Goal: Task Accomplishment & Management: Manage account settings

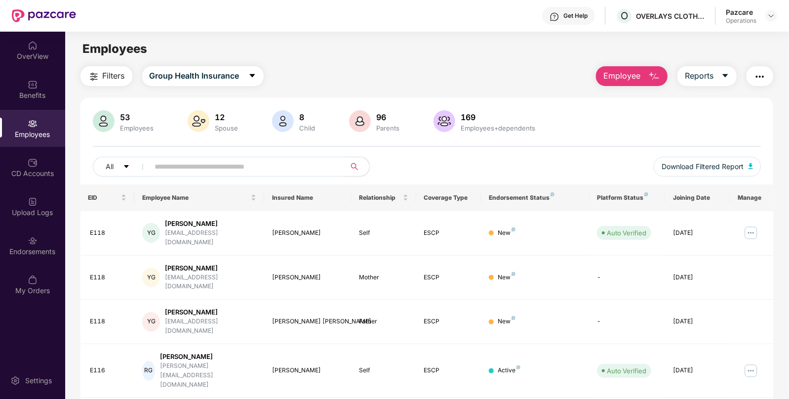
click at [769, 23] on div "Pazcare Operations" at bounding box center [751, 15] width 51 height 17
click at [770, 16] on img at bounding box center [772, 16] width 8 height 8
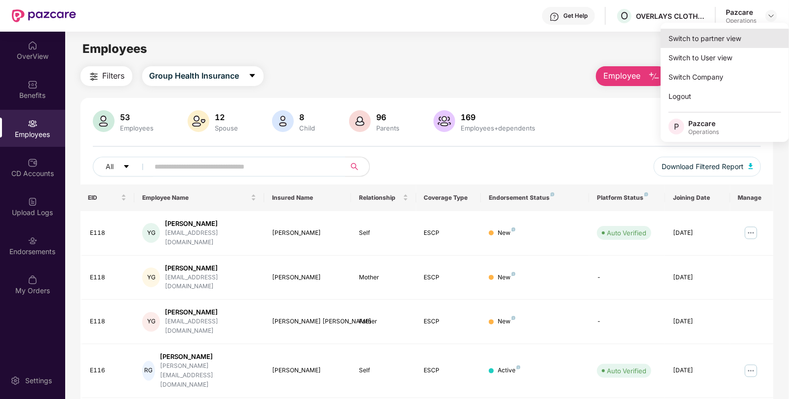
click at [702, 37] on div "Switch to partner view" at bounding box center [725, 38] width 128 height 19
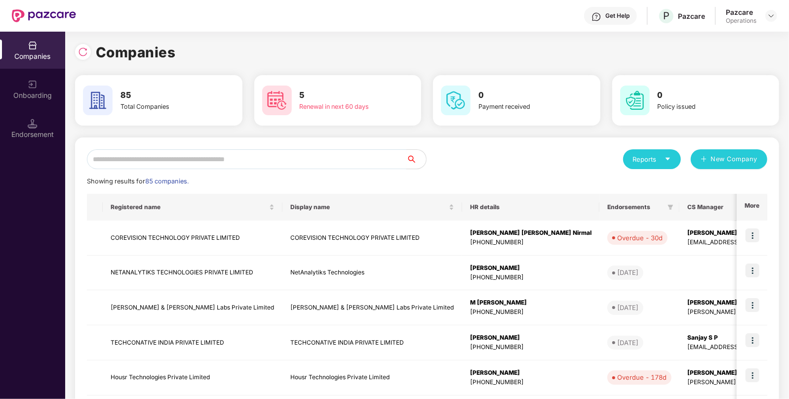
click at [230, 157] on input "text" at bounding box center [247, 159] width 320 height 20
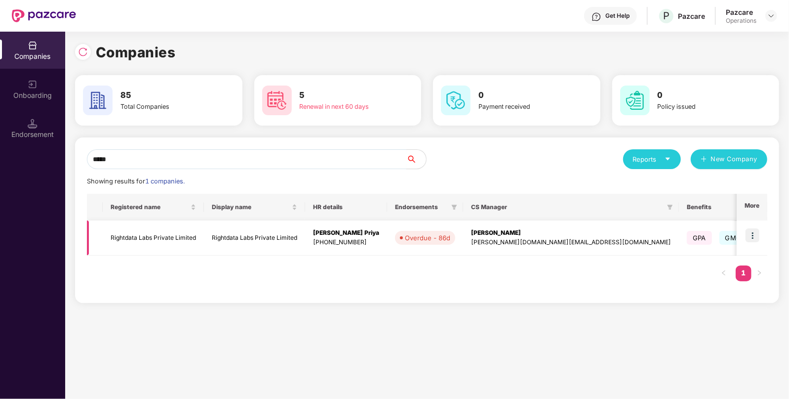
type input "*****"
click at [197, 243] on td "Rightdata Labs Private Limited" at bounding box center [153, 237] width 101 height 35
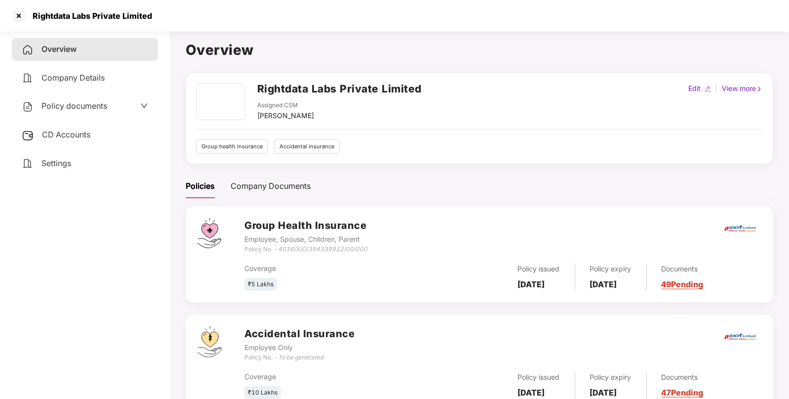
click at [299, 96] on div "Rightdata Labs Private Limited" at bounding box center [339, 92] width 164 height 18
copy h2 "Rightdata Labs Private Limited"
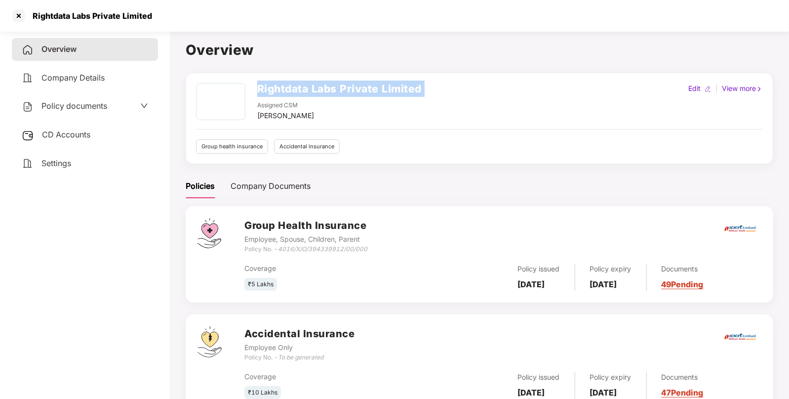
click at [268, 86] on h2 "Rightdata Labs Private Limited" at bounding box center [339, 89] width 164 height 16
copy h2 "Rightdata"
click at [25, 20] on div at bounding box center [19, 16] width 16 height 16
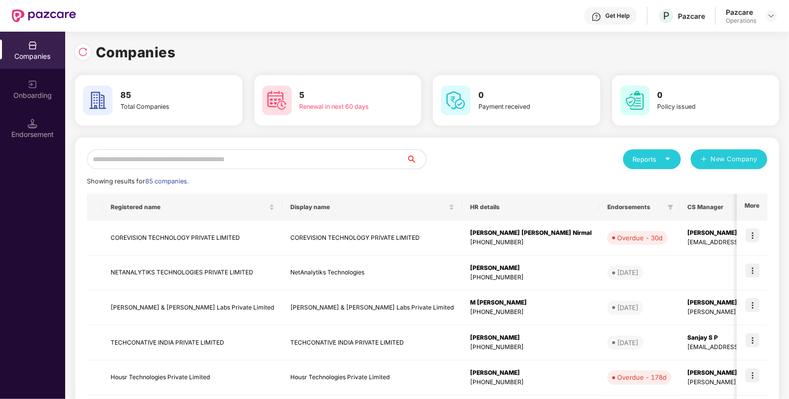
paste input "*********"
click at [202, 164] on input "text" at bounding box center [247, 159] width 320 height 20
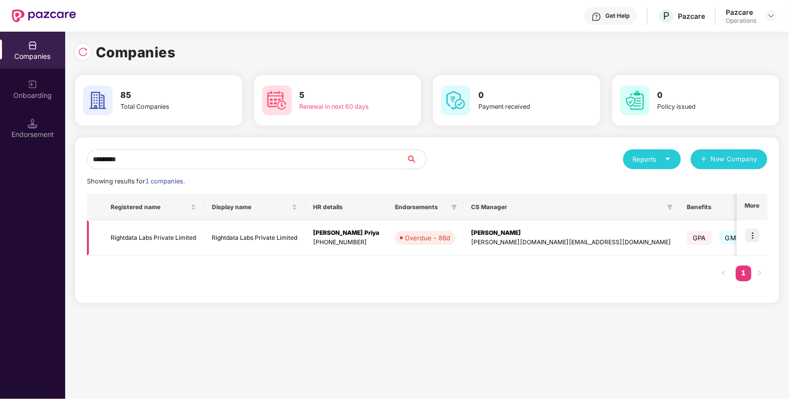
type input "*********"
click at [754, 234] on img at bounding box center [753, 235] width 14 height 14
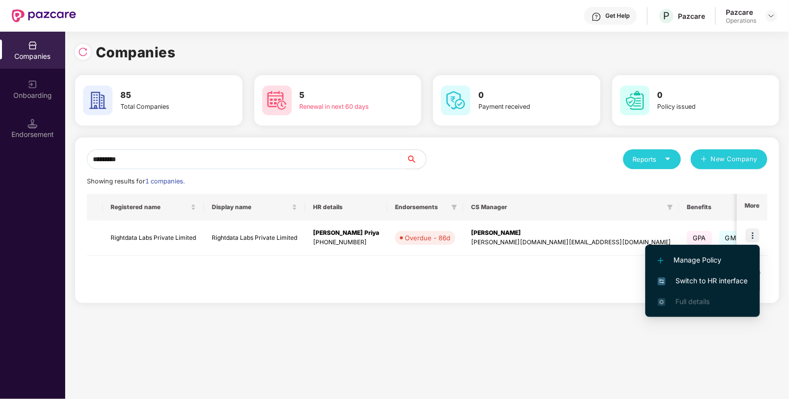
click at [703, 277] on span "Switch to HR interface" at bounding box center [703, 280] width 90 height 11
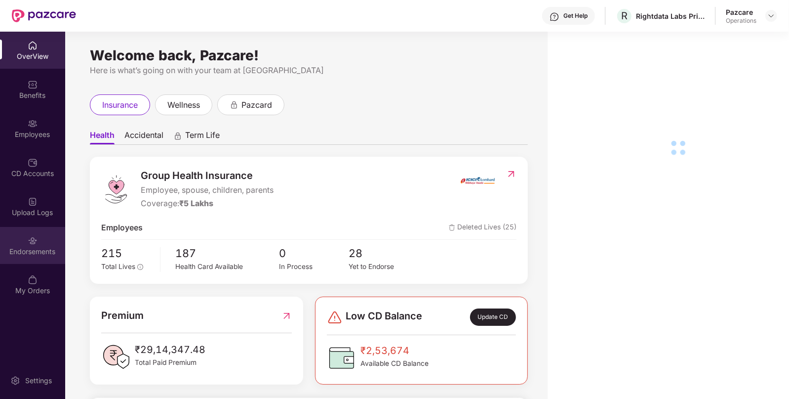
click at [46, 235] on div "Endorsements" at bounding box center [32, 245] width 65 height 37
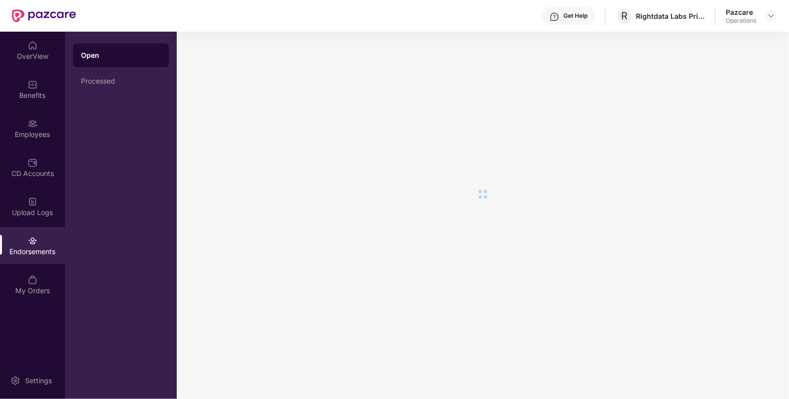
click at [46, 235] on div "Endorsements" at bounding box center [32, 245] width 65 height 37
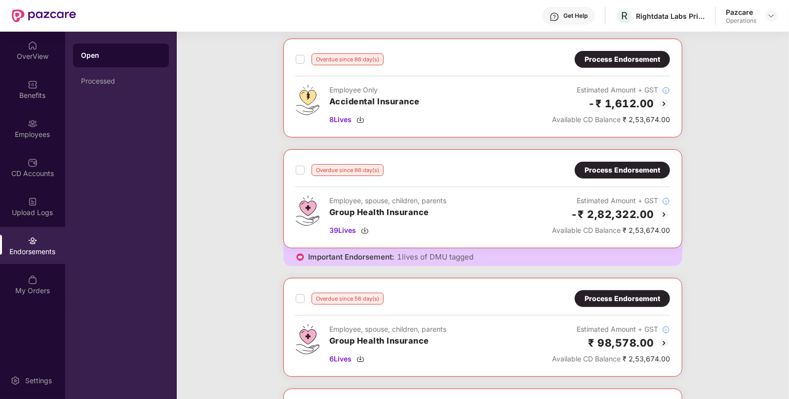
scroll to position [48, 0]
click at [769, 8] on div "Pazcare Operations" at bounding box center [751, 15] width 51 height 17
click at [769, 10] on div at bounding box center [772, 16] width 12 height 12
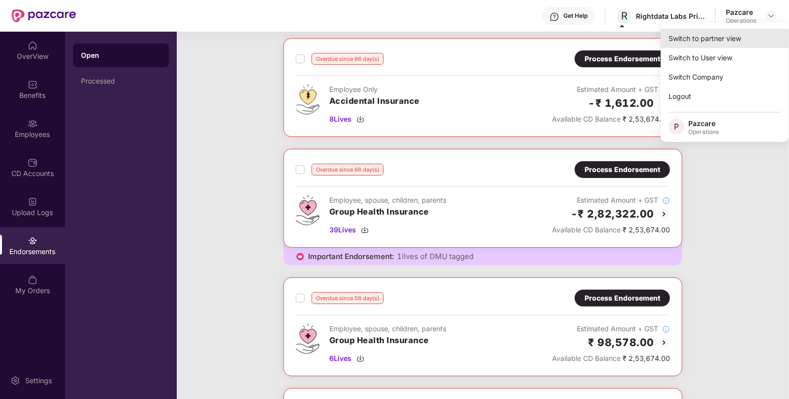
click at [730, 32] on div "Switch to partner view" at bounding box center [725, 38] width 128 height 19
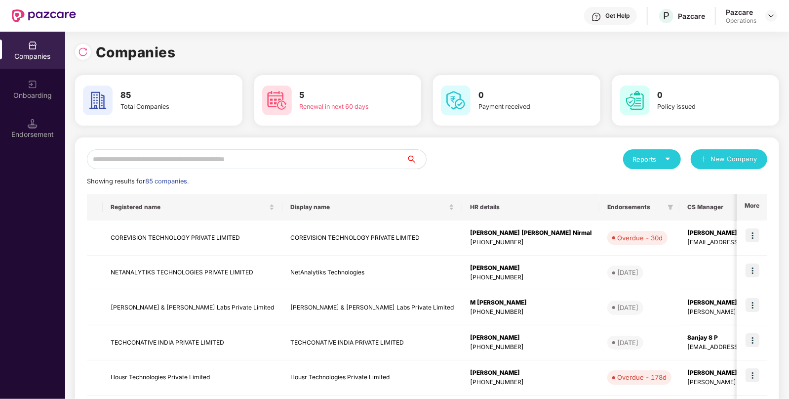
click at [212, 159] on input "text" at bounding box center [247, 159] width 320 height 20
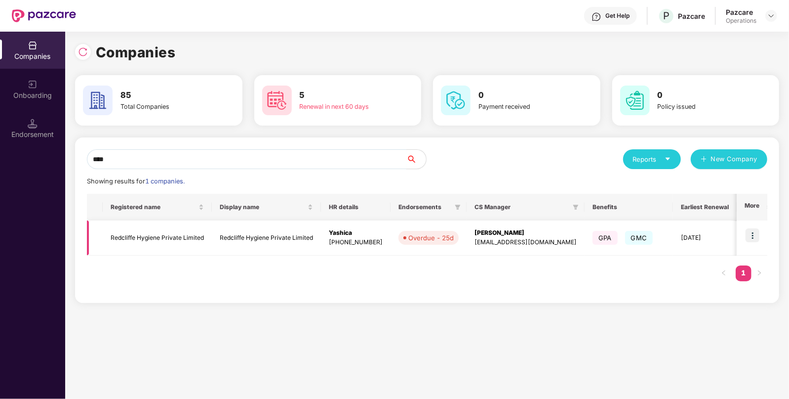
type input "****"
click at [756, 232] on img at bounding box center [753, 235] width 14 height 14
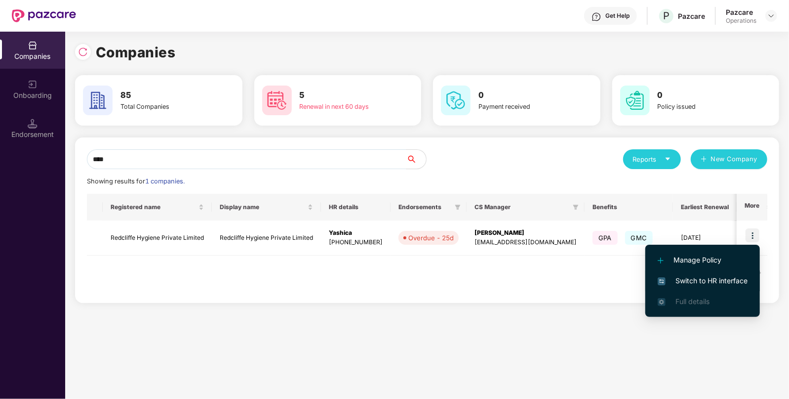
click at [676, 286] on li "Switch to HR interface" at bounding box center [703, 280] width 115 height 21
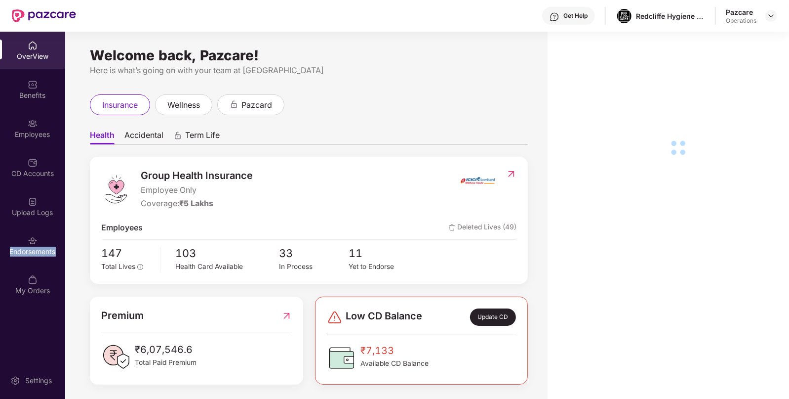
click at [39, 259] on div "Endorsements" at bounding box center [32, 245] width 65 height 37
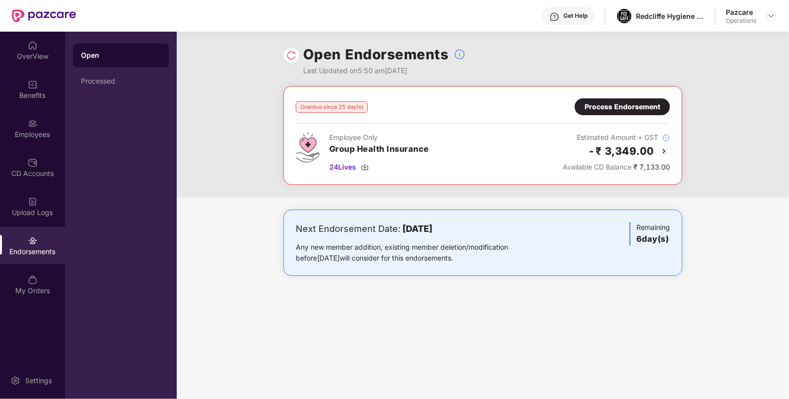
click at [613, 109] on div "Process Endorsement" at bounding box center [623, 106] width 76 height 11
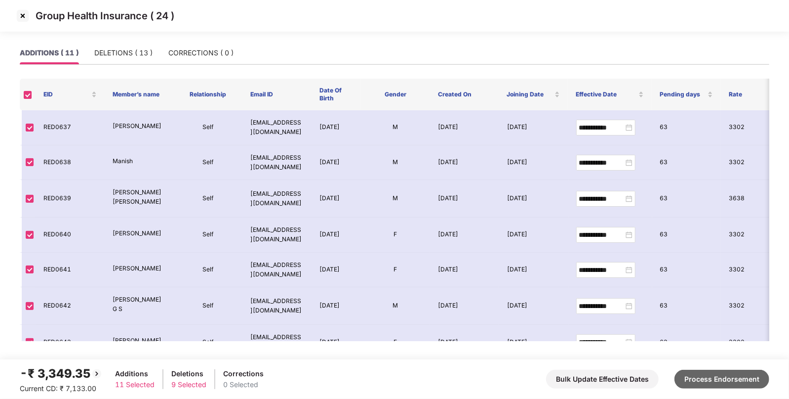
click at [724, 380] on button "Process Endorsement" at bounding box center [722, 378] width 95 height 19
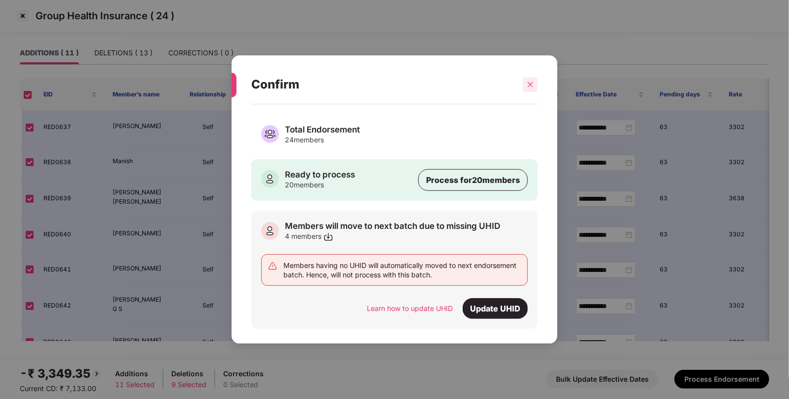
click at [531, 86] on icon "close" at bounding box center [530, 84] width 7 height 7
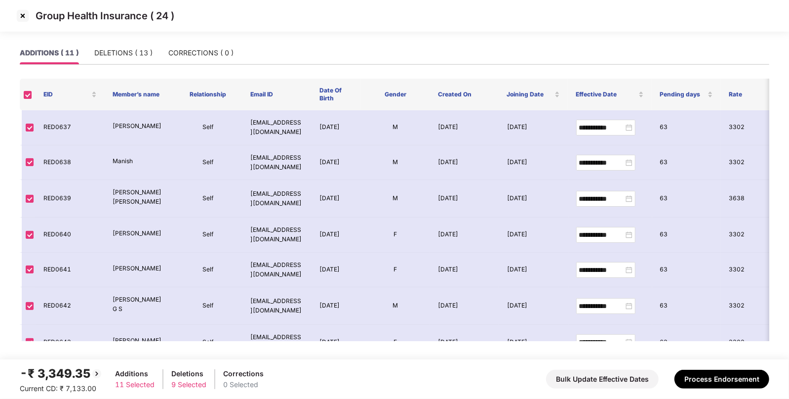
click at [19, 15] on img at bounding box center [23, 16] width 16 height 16
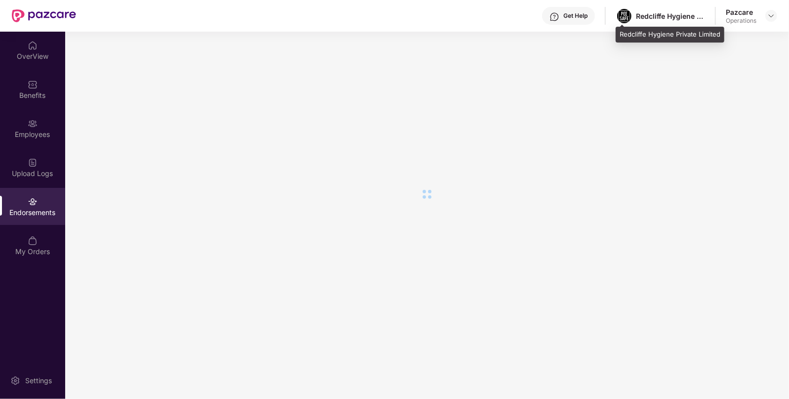
click at [662, 12] on div "Redcliffe Hygiene Private Limited" at bounding box center [670, 15] width 69 height 9
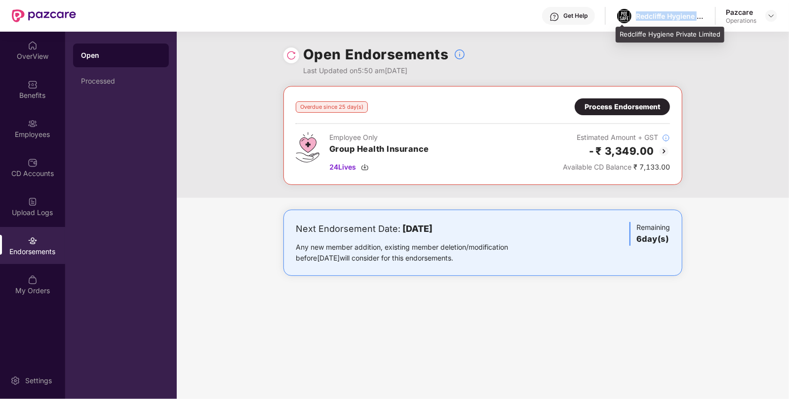
click at [662, 12] on div "Redcliffe Hygiene Private Limited" at bounding box center [670, 15] width 69 height 9
copy div "Redcliffe Hygiene Private Limited"
click at [620, 104] on div "Process Endorsement" at bounding box center [623, 106] width 76 height 11
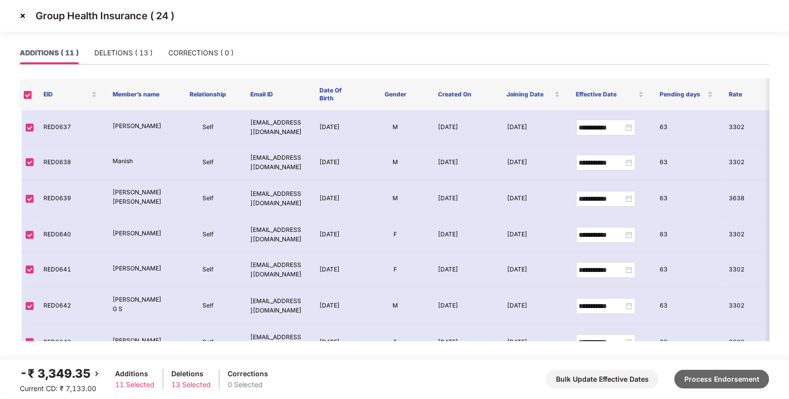
click at [687, 385] on button "Process Endorsement" at bounding box center [722, 378] width 95 height 19
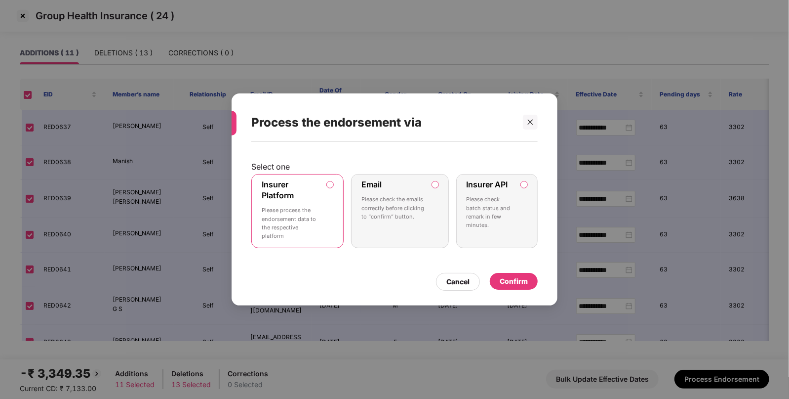
click at [532, 283] on div "Confirm" at bounding box center [514, 281] width 48 height 17
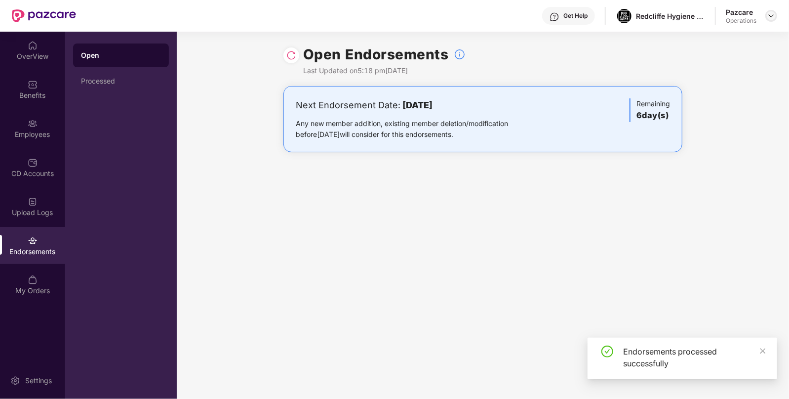
click at [768, 18] on img at bounding box center [772, 16] width 8 height 8
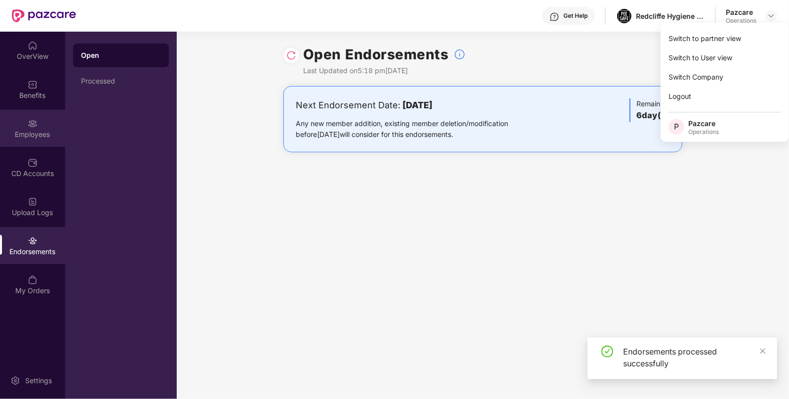
click at [21, 134] on div "Employees" at bounding box center [32, 134] width 65 height 10
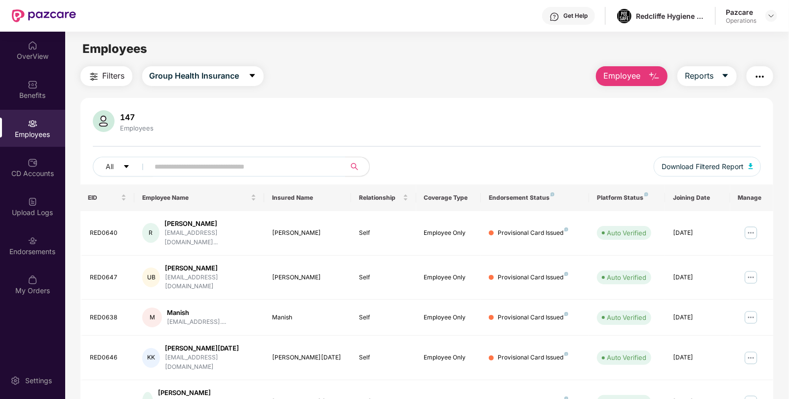
click at [751, 77] on button "button" at bounding box center [760, 76] width 27 height 20
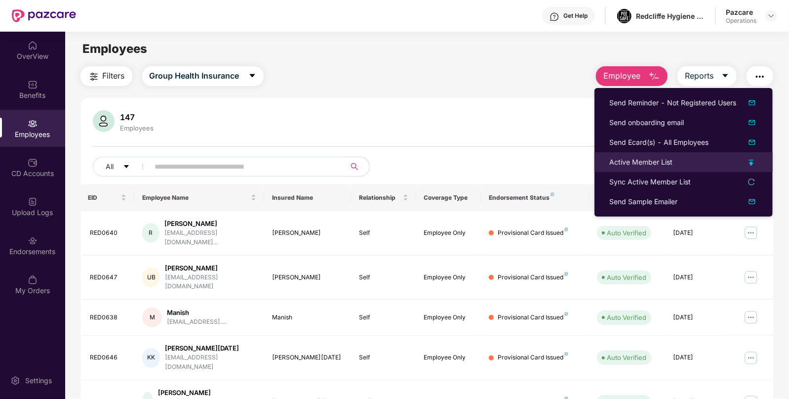
click at [611, 163] on div "Active Member List" at bounding box center [641, 162] width 63 height 11
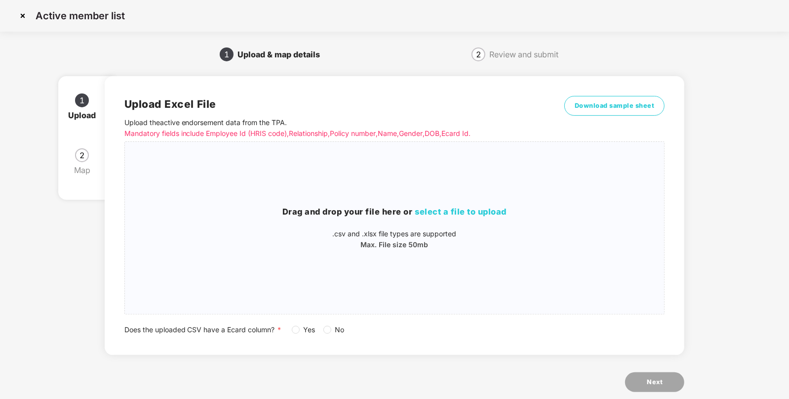
click at [18, 19] on img at bounding box center [23, 16] width 16 height 16
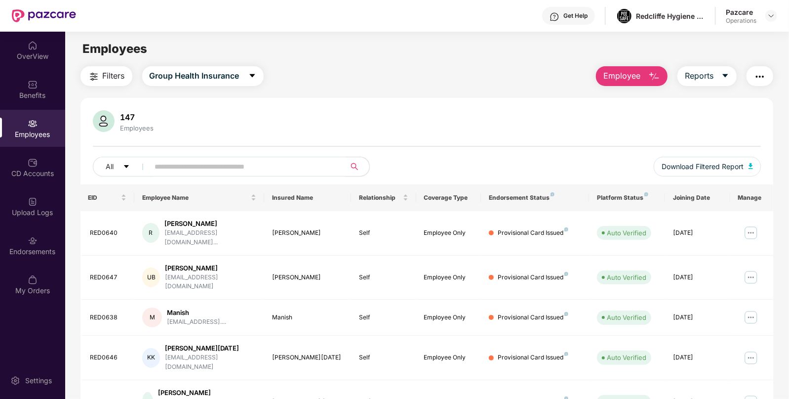
click at [756, 68] on button "button" at bounding box center [760, 76] width 27 height 20
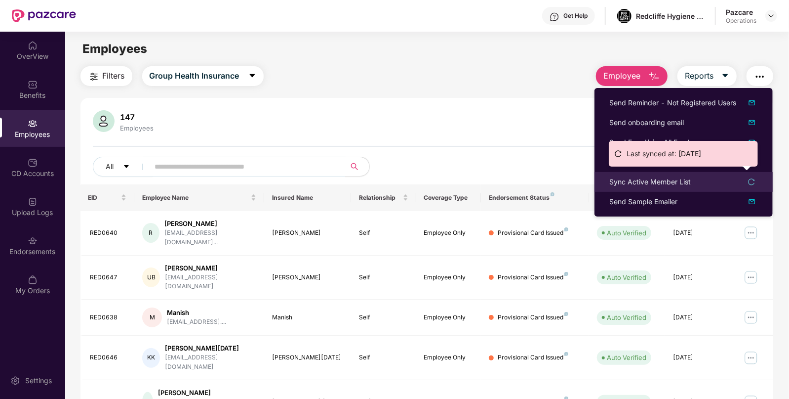
click at [626, 183] on div "Sync Active Member List" at bounding box center [650, 181] width 81 height 11
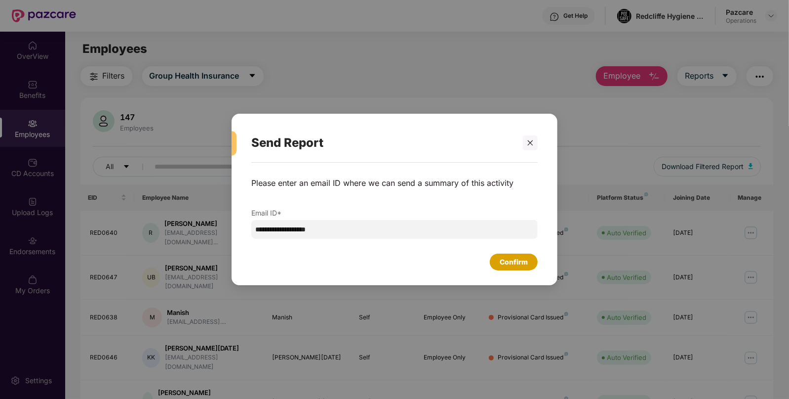
click at [531, 262] on div "Confirm" at bounding box center [514, 261] width 48 height 17
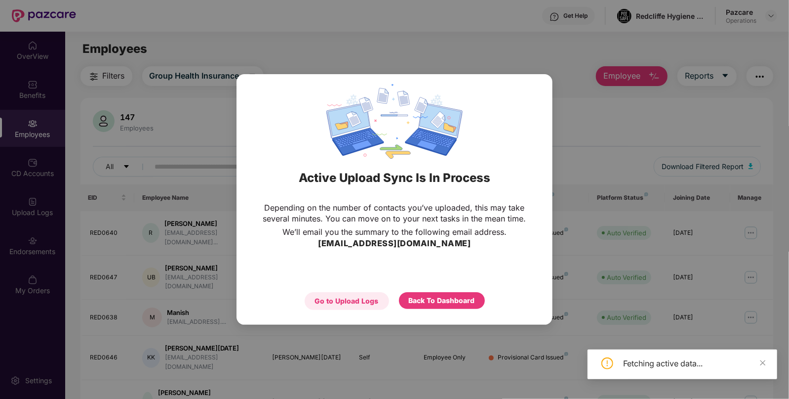
click at [328, 293] on div "Go to Upload Logs" at bounding box center [347, 301] width 84 height 18
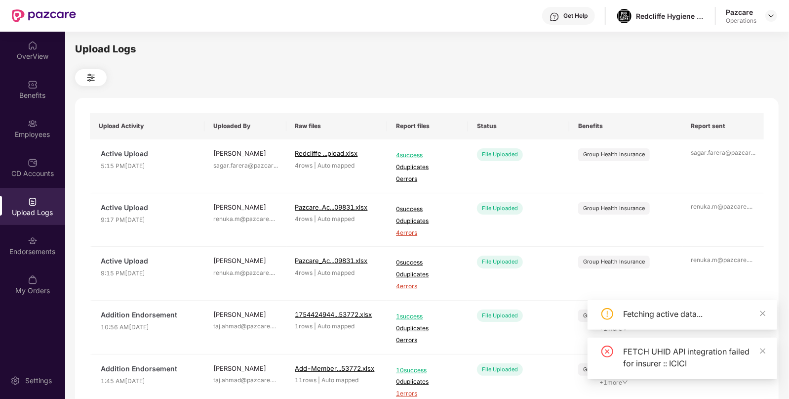
click at [14, 187] on div "OverView Benefits Employees CD Accounts Upload Logs Endorsements My Orders" at bounding box center [32, 168] width 65 height 273
click at [21, 216] on div "Upload Logs" at bounding box center [32, 212] width 65 height 10
click at [26, 152] on div "CD Accounts" at bounding box center [32, 167] width 65 height 37
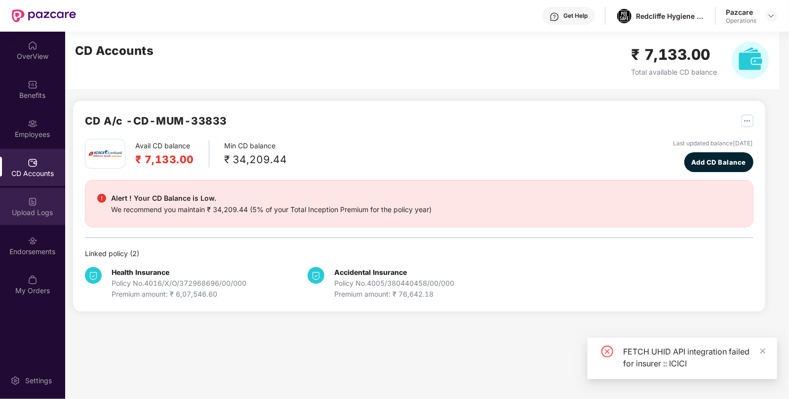
click at [43, 218] on div "Upload Logs" at bounding box center [32, 206] width 65 height 37
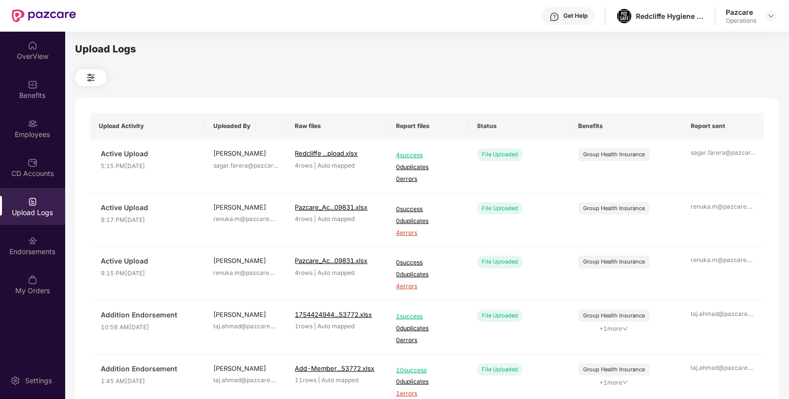
click at [45, 190] on div "Upload Logs" at bounding box center [32, 206] width 65 height 37
click at [36, 160] on img at bounding box center [33, 163] width 10 height 10
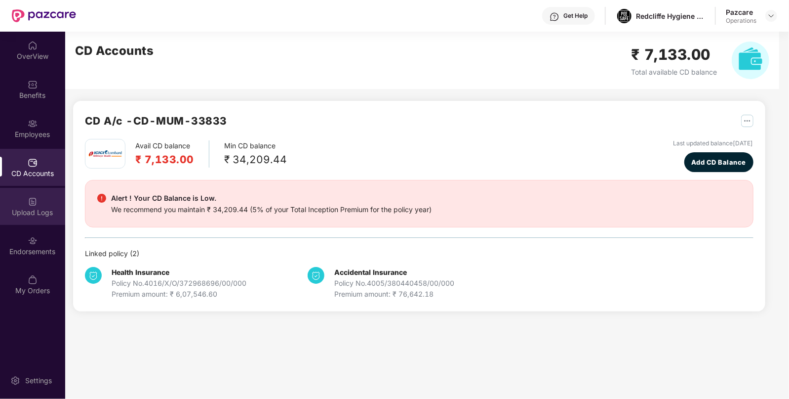
click at [37, 200] on img at bounding box center [33, 202] width 10 height 10
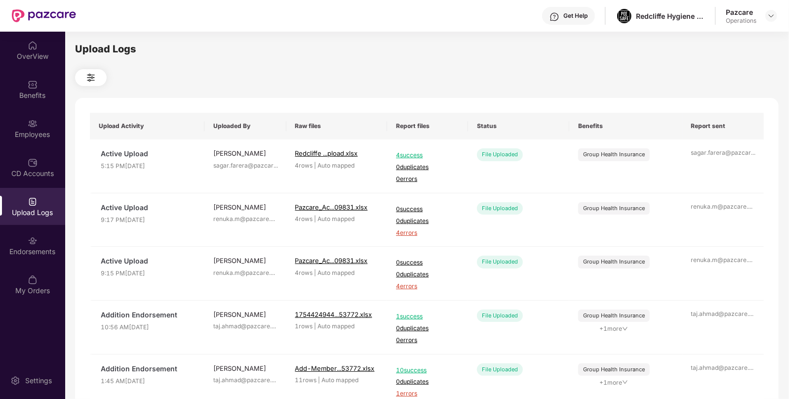
click at [44, 187] on div "OverView Benefits Employees CD Accounts Upload Logs Endorsements My Orders" at bounding box center [32, 168] width 65 height 273
click at [43, 185] on div "CD Accounts" at bounding box center [32, 167] width 65 height 37
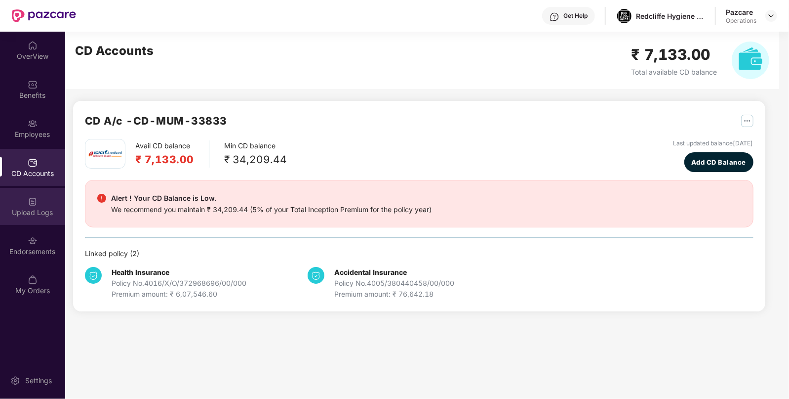
click at [42, 201] on div "Upload Logs" at bounding box center [32, 206] width 65 height 37
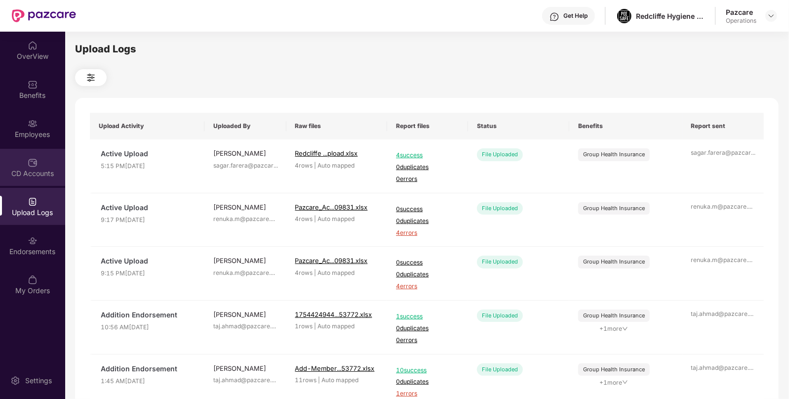
click at [40, 174] on div "CD Accounts" at bounding box center [32, 173] width 65 height 10
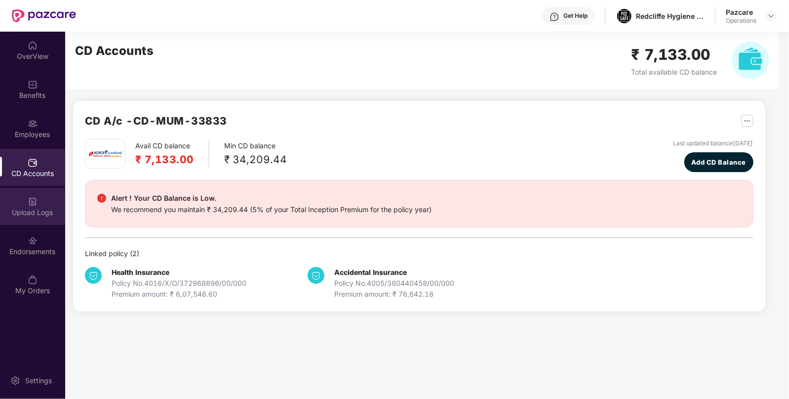
click at [42, 198] on div "Upload Logs" at bounding box center [32, 206] width 65 height 37
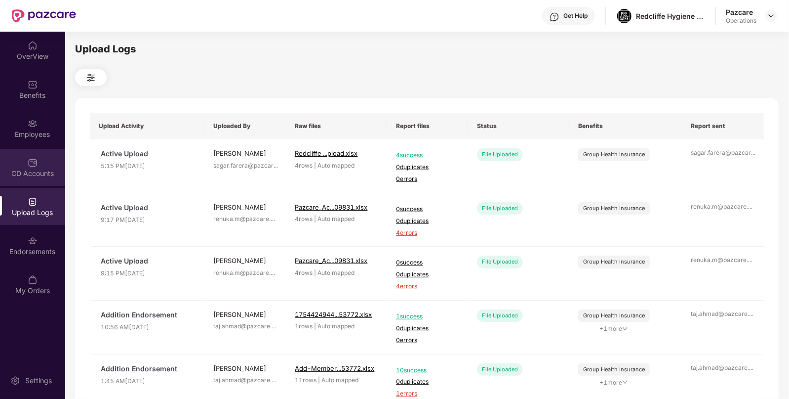
click at [37, 162] on img at bounding box center [33, 163] width 10 height 10
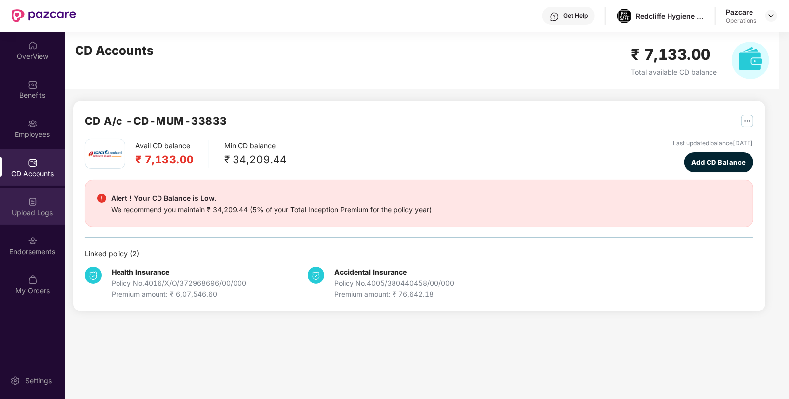
click at [53, 224] on div "Upload Logs" at bounding box center [32, 206] width 65 height 37
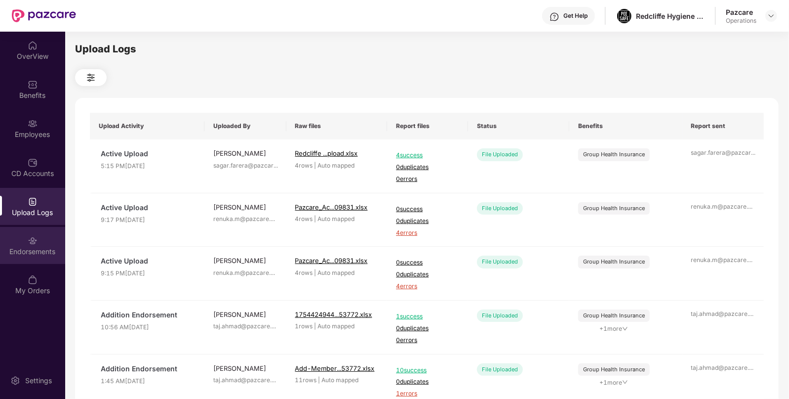
click at [46, 256] on div "Endorsements" at bounding box center [32, 251] width 65 height 10
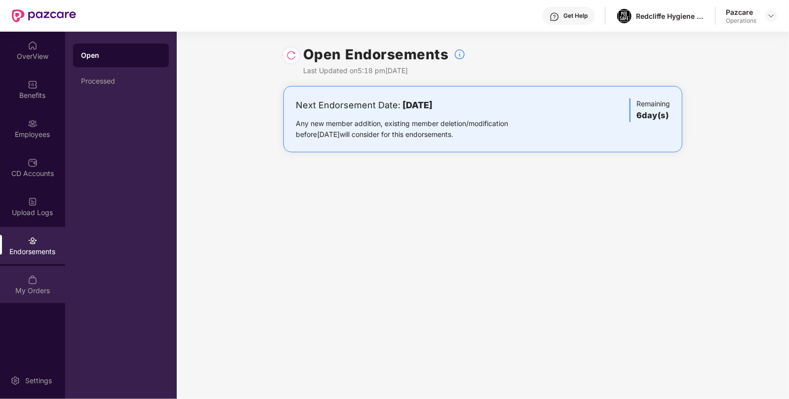
click at [44, 287] on div "My Orders" at bounding box center [32, 290] width 65 height 10
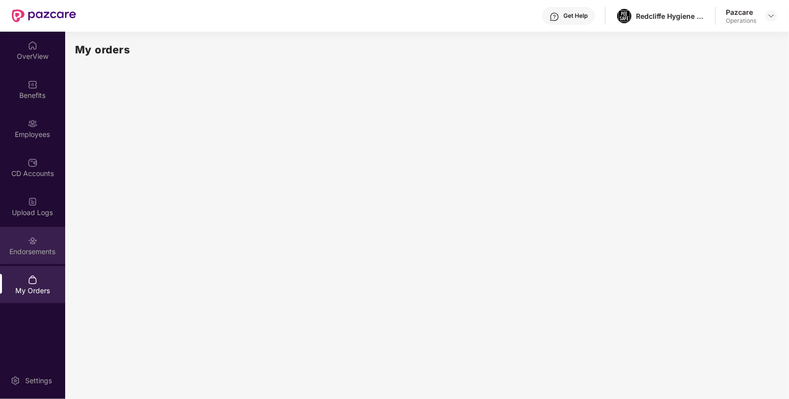
click at [38, 242] on div "Endorsements" at bounding box center [32, 245] width 65 height 37
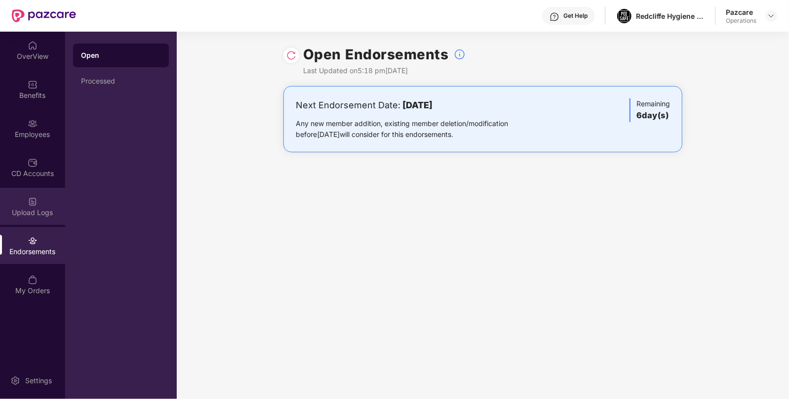
click at [34, 205] on img at bounding box center [33, 202] width 10 height 10
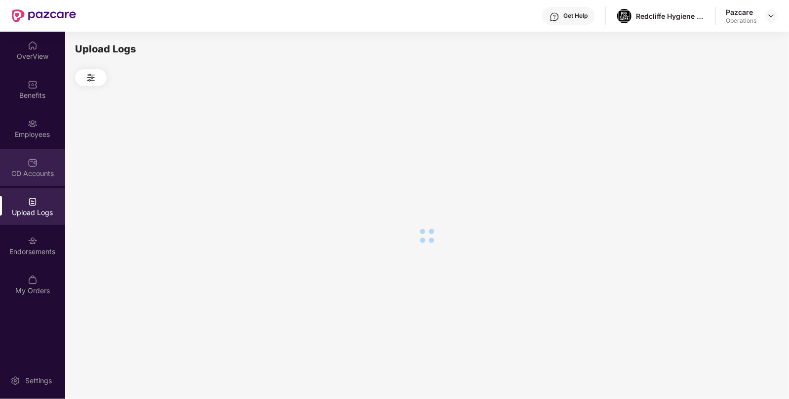
click at [32, 166] on img at bounding box center [33, 163] width 10 height 10
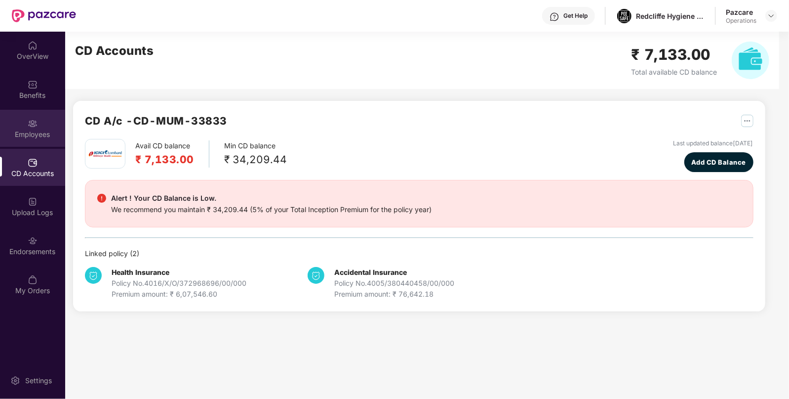
click at [33, 125] on img at bounding box center [33, 124] width 10 height 10
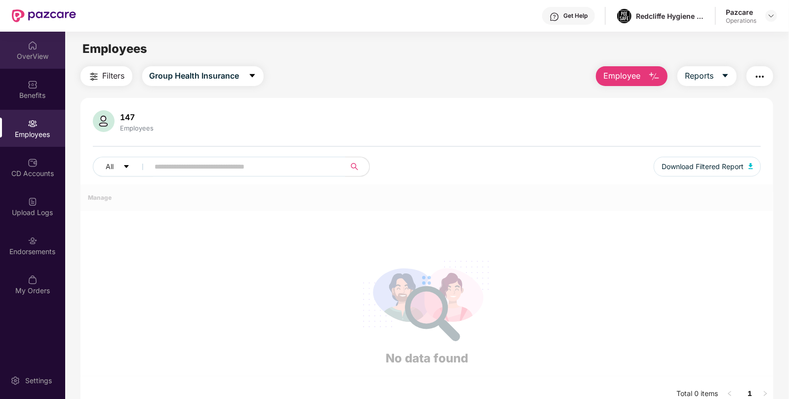
click at [33, 59] on div "OverView" at bounding box center [32, 56] width 65 height 10
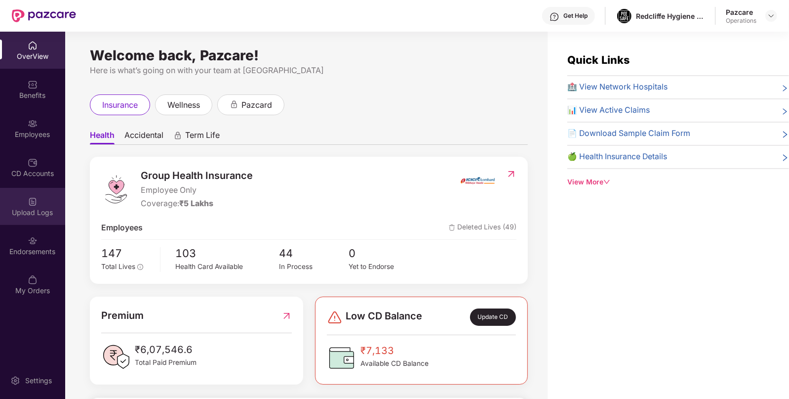
click at [40, 221] on div "Upload Logs" at bounding box center [32, 206] width 65 height 37
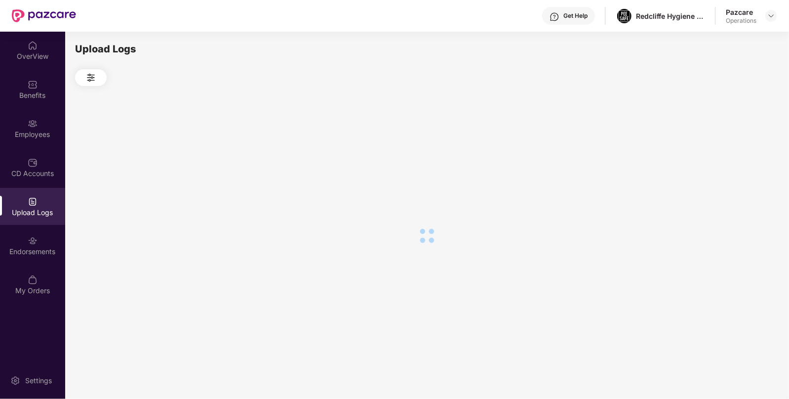
click at [40, 221] on div "Upload Logs" at bounding box center [32, 206] width 65 height 37
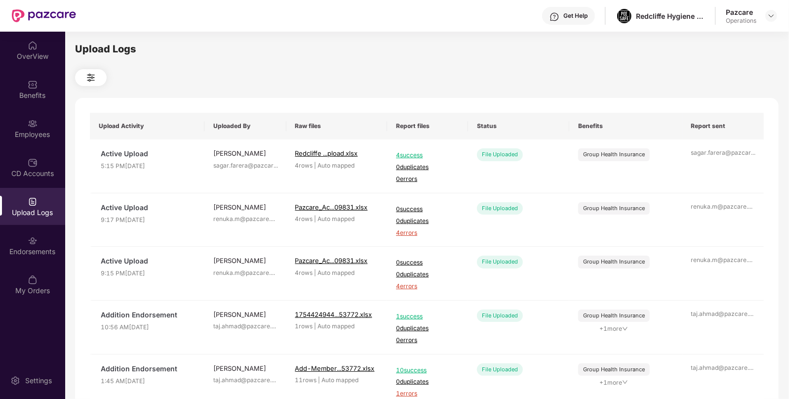
click at [765, 17] on div "Pazcare Operations" at bounding box center [751, 15] width 51 height 17
click at [766, 17] on div at bounding box center [772, 16] width 12 height 12
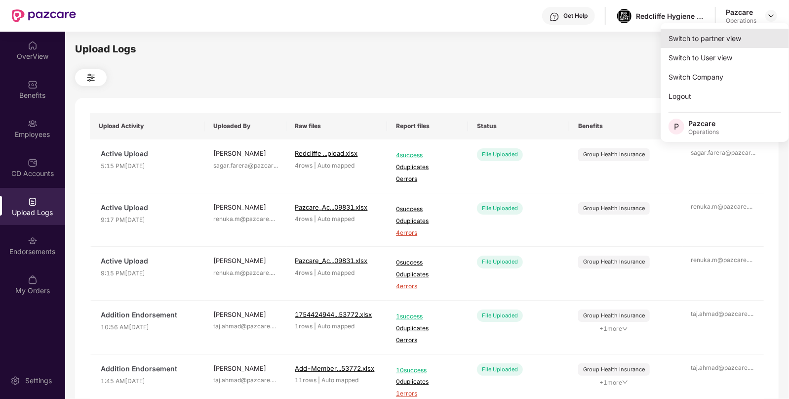
click at [726, 43] on div "Switch to partner view" at bounding box center [725, 38] width 128 height 19
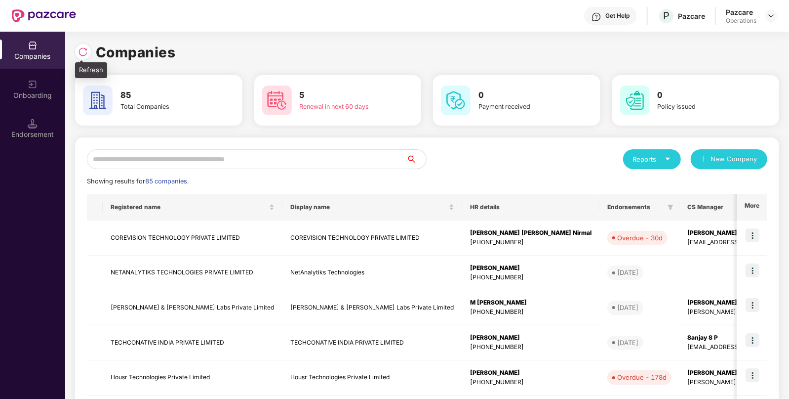
click at [84, 59] on div at bounding box center [83, 52] width 16 height 16
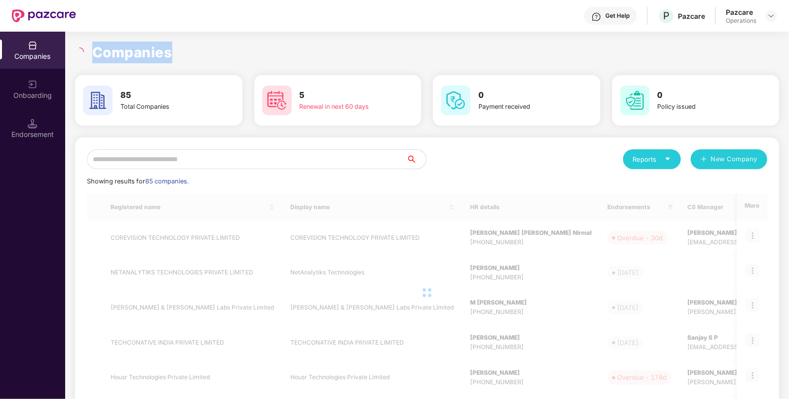
click at [84, 59] on div "Companies" at bounding box center [427, 52] width 704 height 22
click at [178, 159] on input "text" at bounding box center [247, 159] width 320 height 20
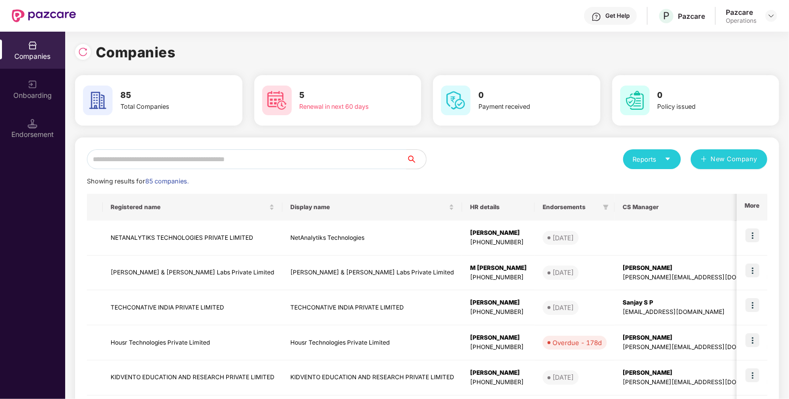
type input "*"
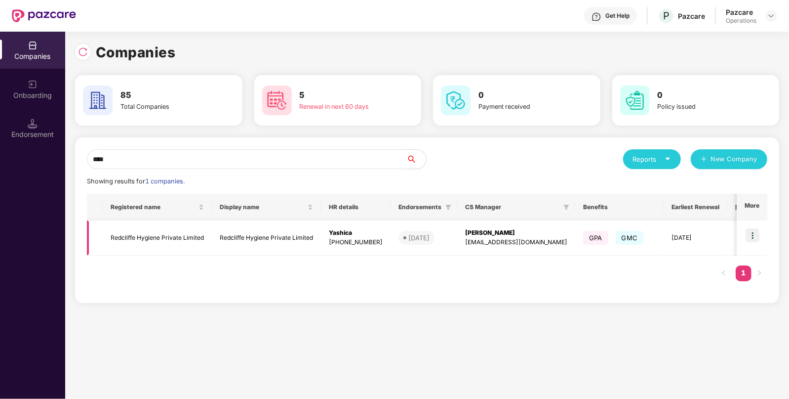
type input "****"
click at [751, 238] on img at bounding box center [753, 235] width 14 height 14
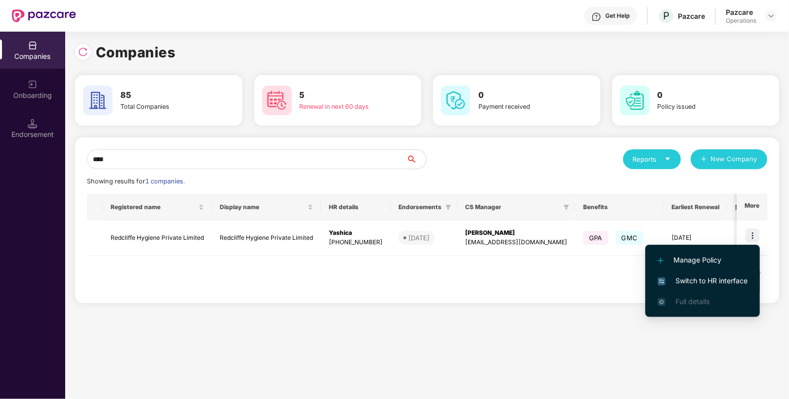
click at [704, 284] on span "Switch to HR interface" at bounding box center [703, 280] width 90 height 11
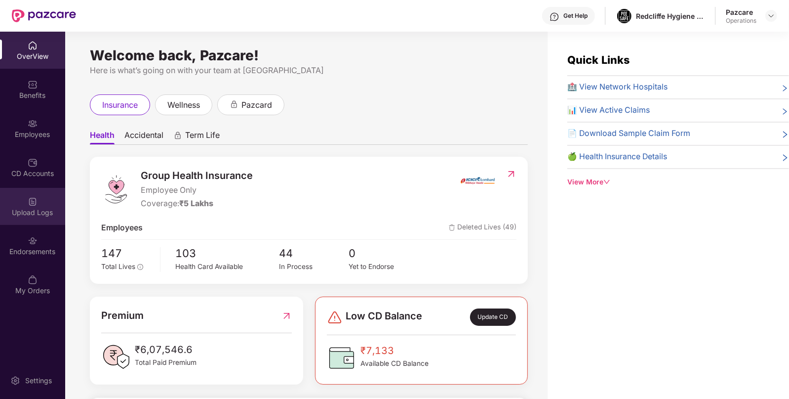
click at [36, 207] on div "Upload Logs" at bounding box center [32, 212] width 65 height 10
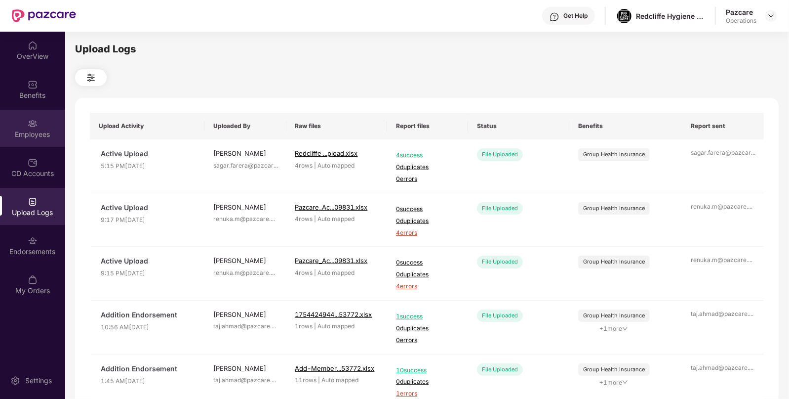
click at [37, 132] on div "Employees" at bounding box center [32, 134] width 65 height 10
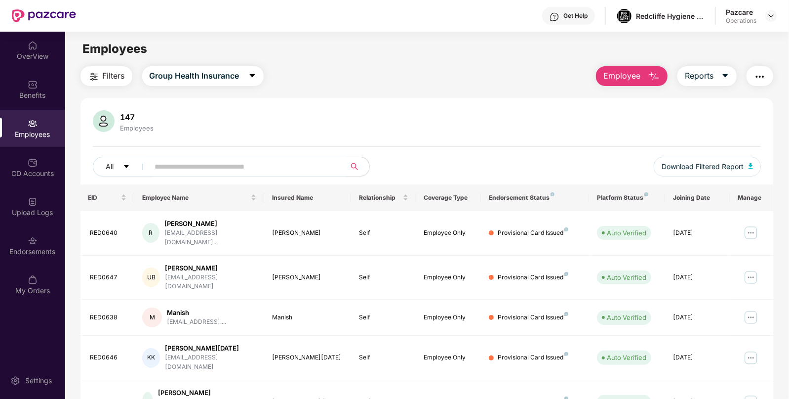
click at [758, 74] on img "button" at bounding box center [760, 77] width 12 height 12
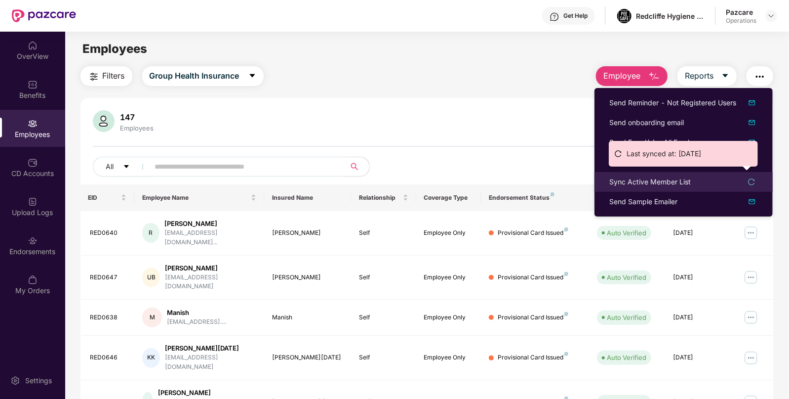
click at [631, 174] on div "Last synced at: [DATE]" at bounding box center [683, 157] width 149 height 33
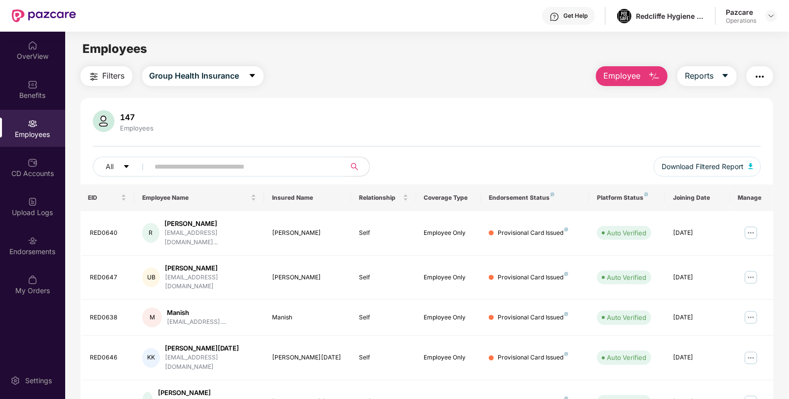
click at [625, 179] on div "All Download Filtered Report" at bounding box center [427, 171] width 669 height 28
click at [757, 73] on img "button" at bounding box center [760, 77] width 12 height 12
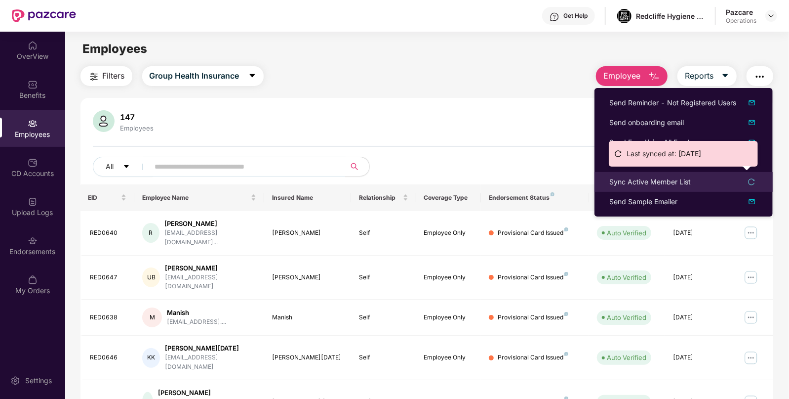
click at [634, 180] on div "Sync Active Member List" at bounding box center [650, 181] width 81 height 11
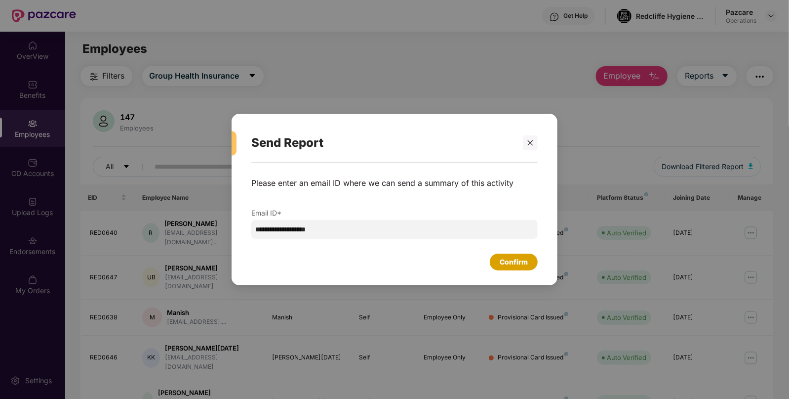
click at [526, 253] on div "Confirm" at bounding box center [514, 261] width 48 height 17
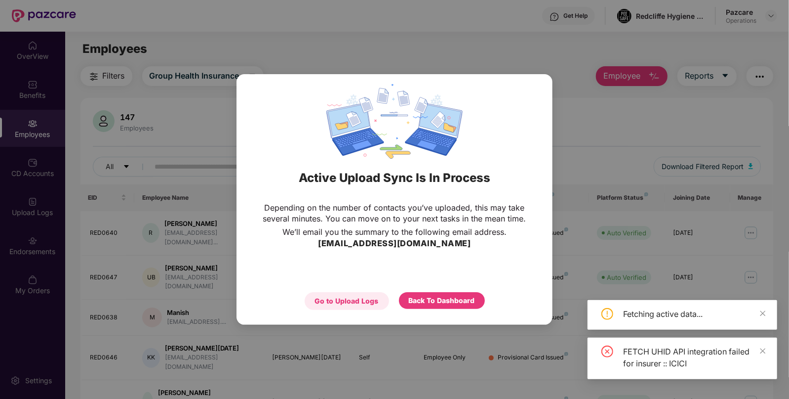
click at [374, 303] on div "Go to Upload Logs" at bounding box center [347, 300] width 64 height 11
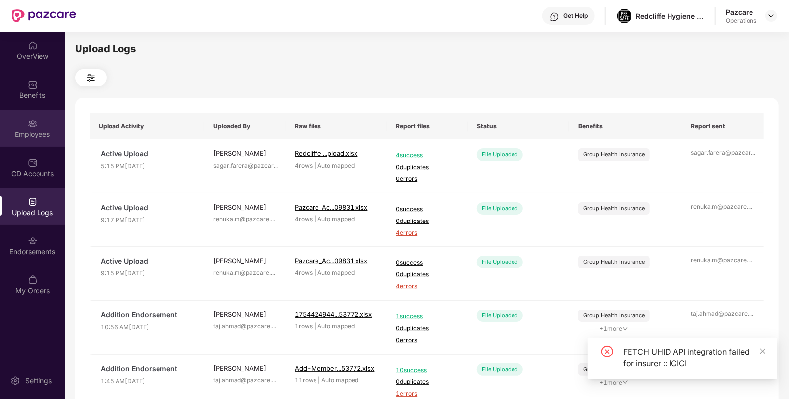
click at [18, 141] on div "Employees" at bounding box center [32, 128] width 65 height 37
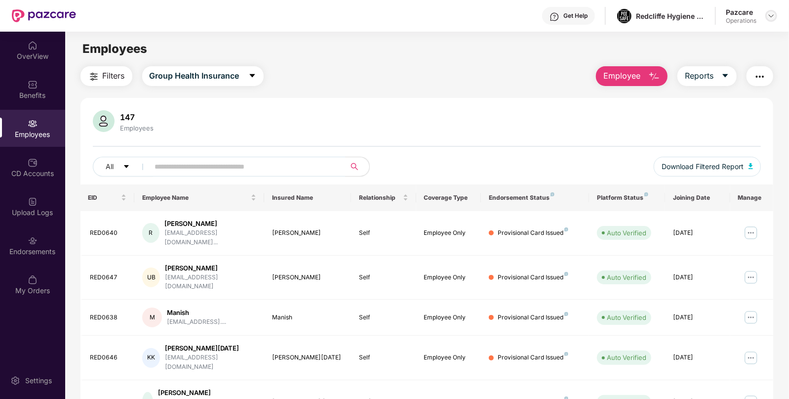
click at [772, 13] on img at bounding box center [772, 16] width 8 height 8
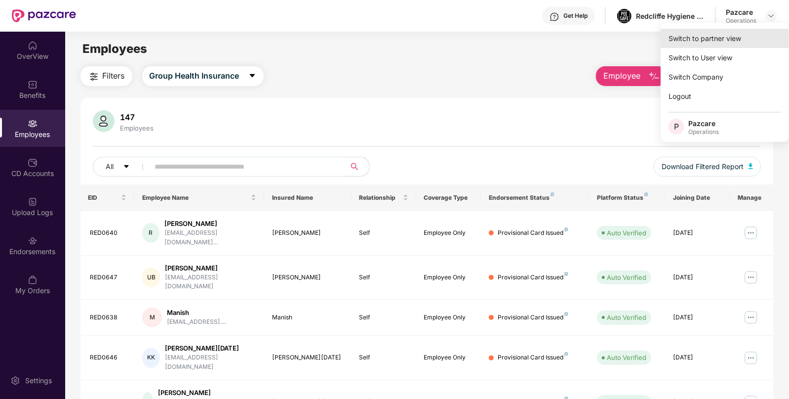
click at [729, 40] on div "Switch to partner view" at bounding box center [725, 38] width 128 height 19
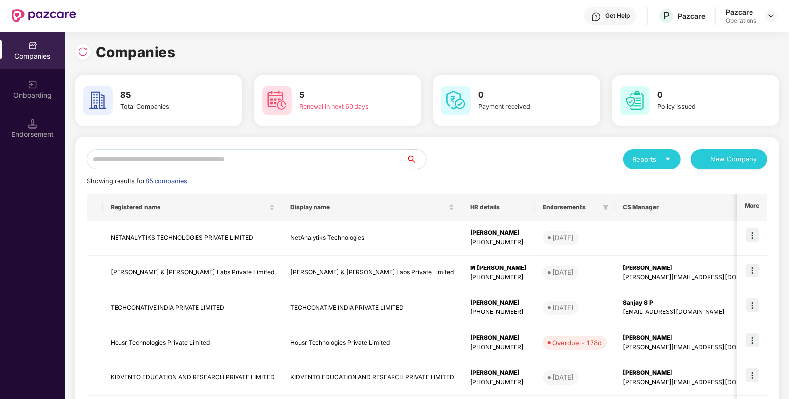
click at [198, 151] on input "text" at bounding box center [247, 159] width 320 height 20
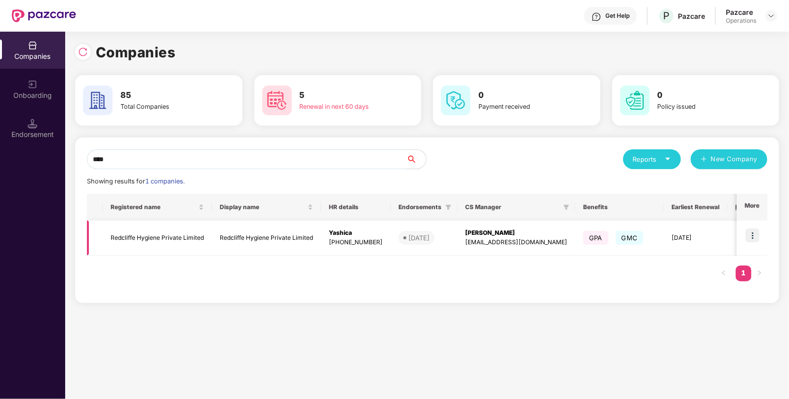
type input "****"
click at [220, 233] on td "Redcliffe Hygiene Private Limited" at bounding box center [266, 237] width 109 height 35
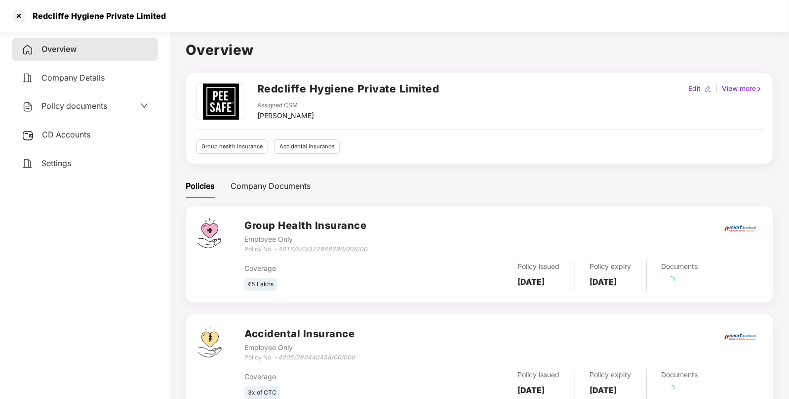
click at [65, 116] on div "Policy documents" at bounding box center [85, 106] width 146 height 23
click at [58, 129] on div "CD Accounts" at bounding box center [85, 134] width 146 height 23
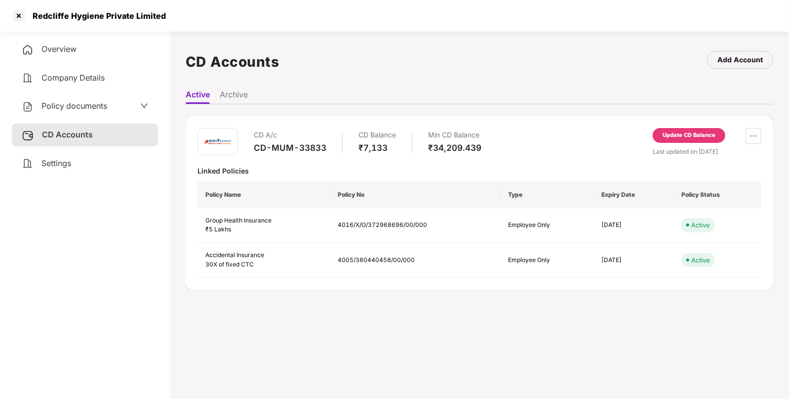
click at [702, 138] on div "Update CD Balance" at bounding box center [689, 135] width 53 height 9
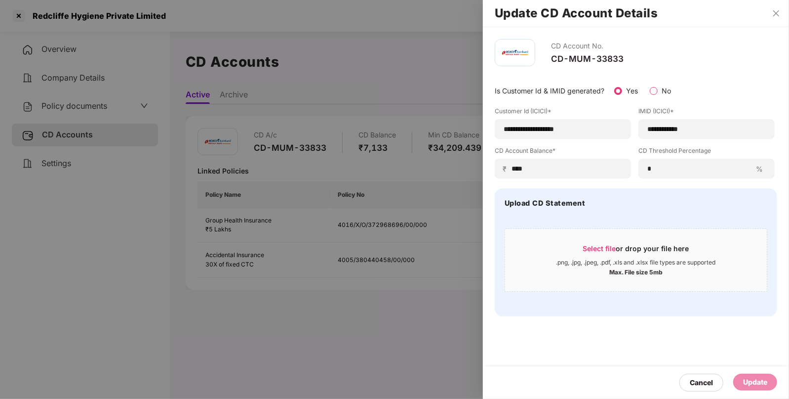
click at [638, 136] on div "**********" at bounding box center [636, 143] width 283 height 72
drag, startPoint x: 710, startPoint y: 131, endPoint x: 601, endPoint y: 133, distance: 109.2
click at [601, 133] on div "**********" at bounding box center [636, 143] width 283 height 72
paste input
type input "**********"
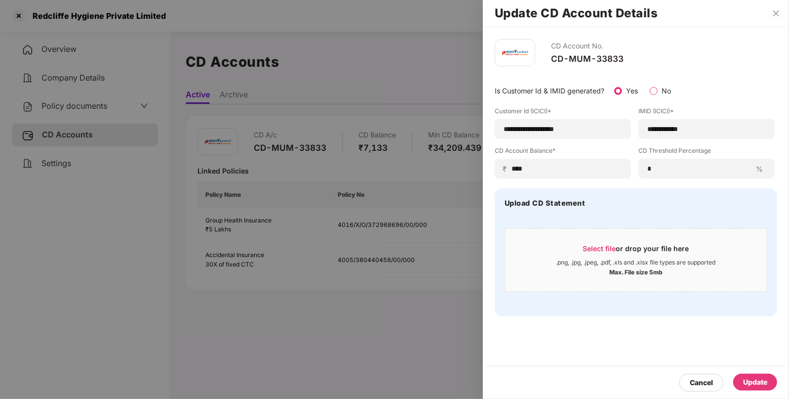
click at [754, 381] on div "Update" at bounding box center [755, 381] width 24 height 11
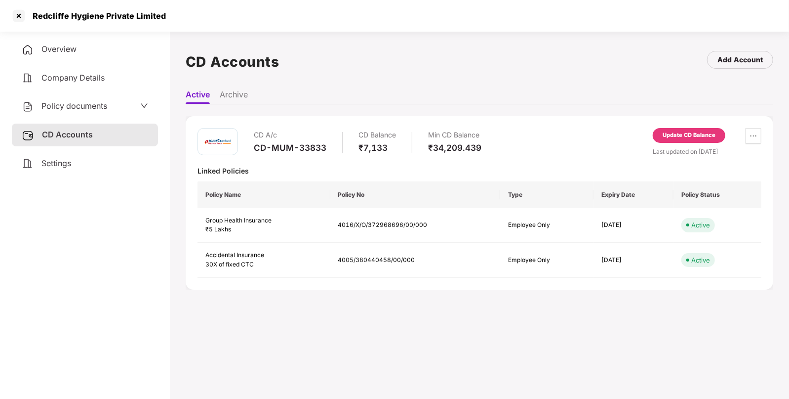
click at [51, 16] on div "Redcliffe Hygiene Private Limited" at bounding box center [96, 16] width 139 height 10
copy div "Redcliffe"
click at [51, 16] on div "Redcliffe Hygiene Private Limited" at bounding box center [96, 16] width 139 height 10
drag, startPoint x: 25, startPoint y: 18, endPoint x: 45, endPoint y: 22, distance: 21.0
click at [45, 22] on div "Redcliffe Hygiene Private Limited" at bounding box center [88, 16] width 155 height 16
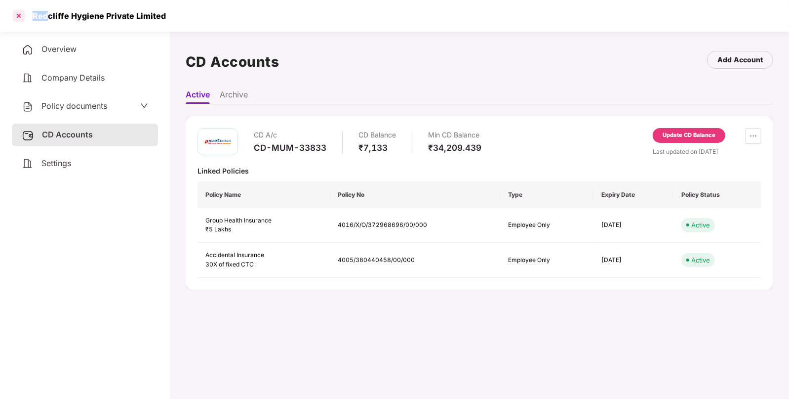
click at [15, 14] on div at bounding box center [19, 16] width 16 height 16
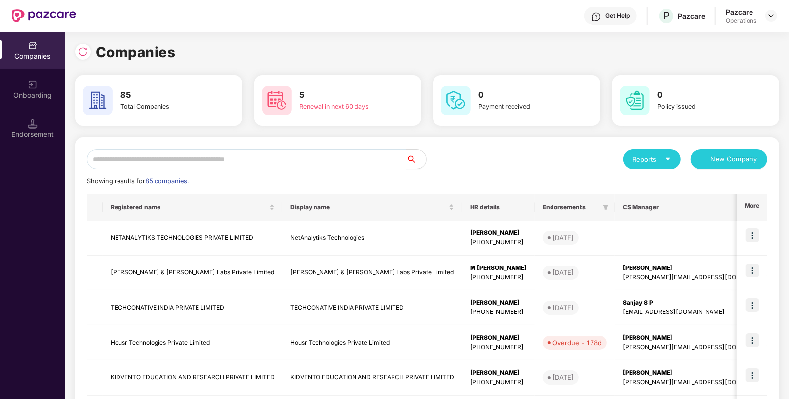
paste input "*********"
click at [255, 157] on input "text" at bounding box center [247, 159] width 320 height 20
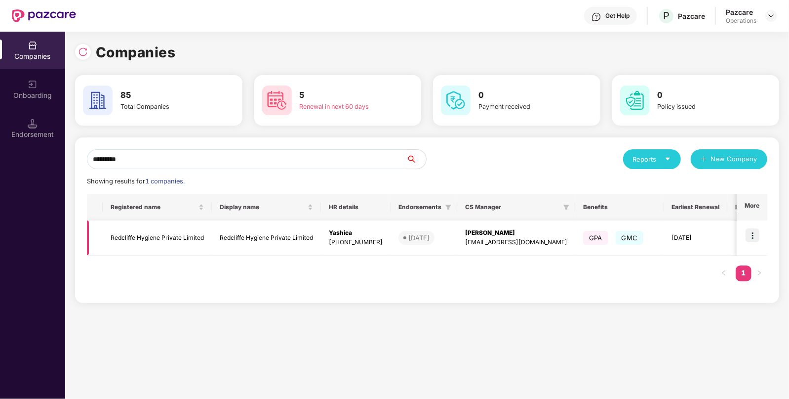
type input "*********"
click at [746, 231] on td at bounding box center [752, 237] width 31 height 35
click at [755, 240] on img at bounding box center [753, 235] width 14 height 14
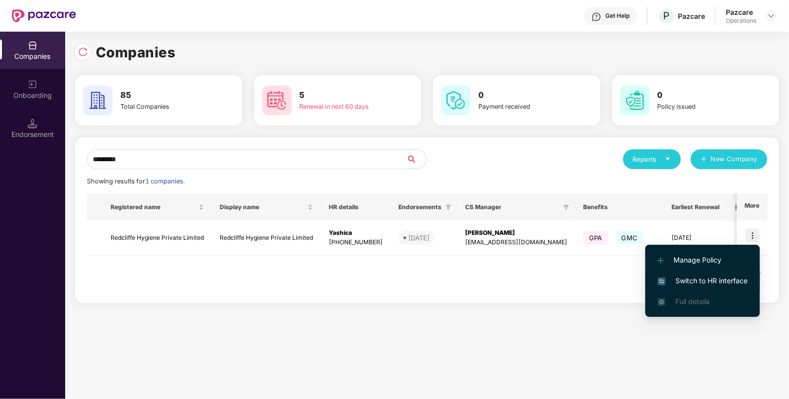
click at [709, 285] on span "Switch to HR interface" at bounding box center [703, 280] width 90 height 11
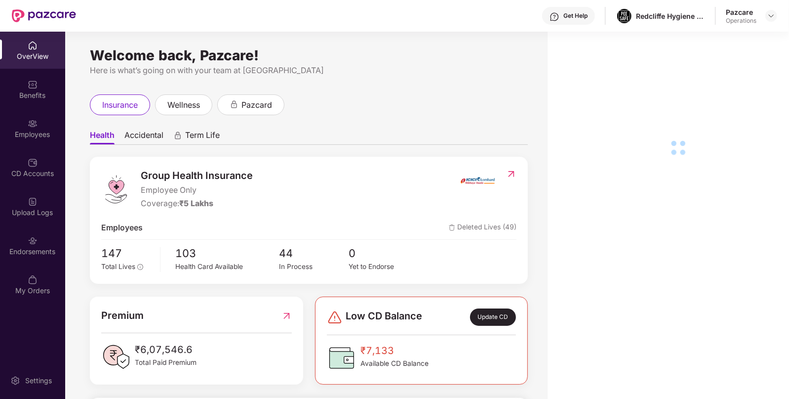
click at [47, 150] on div "CD Accounts" at bounding box center [32, 167] width 65 height 37
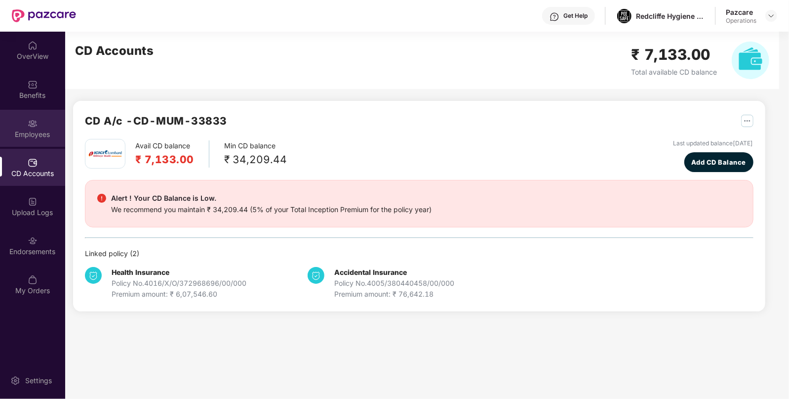
click at [40, 122] on div "Employees" at bounding box center [32, 128] width 65 height 37
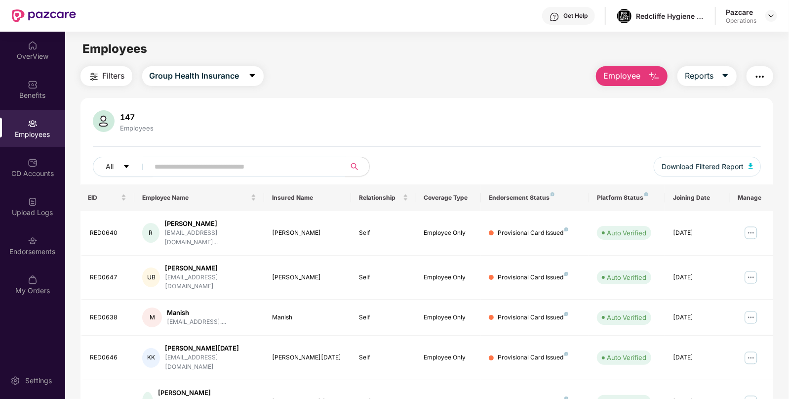
click at [757, 82] on img "button" at bounding box center [760, 77] width 12 height 12
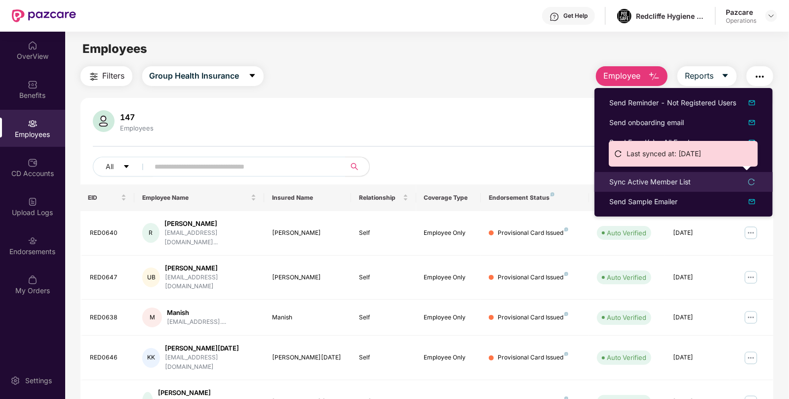
click at [631, 185] on div "Sync Active Member List" at bounding box center [650, 181] width 81 height 11
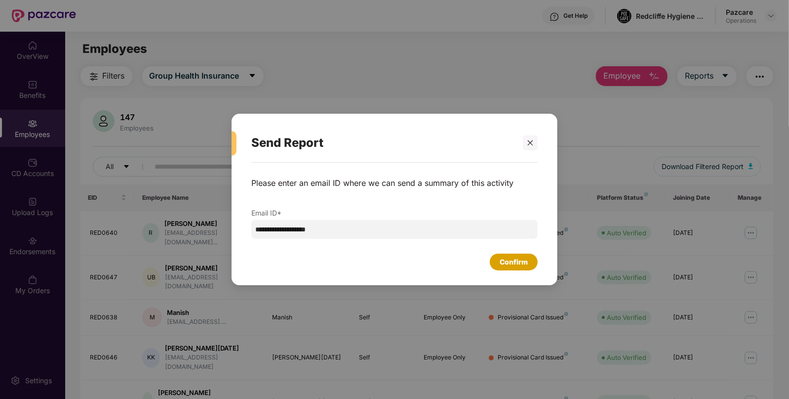
click at [531, 259] on div "Confirm" at bounding box center [514, 261] width 48 height 17
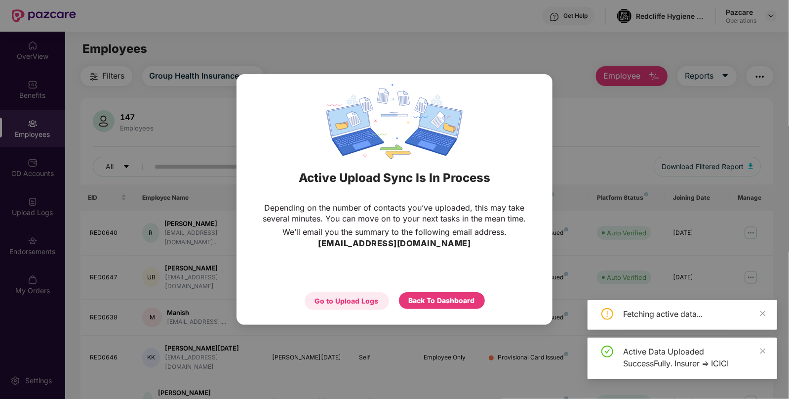
click at [384, 297] on div "Go to Upload Logs" at bounding box center [347, 301] width 84 height 18
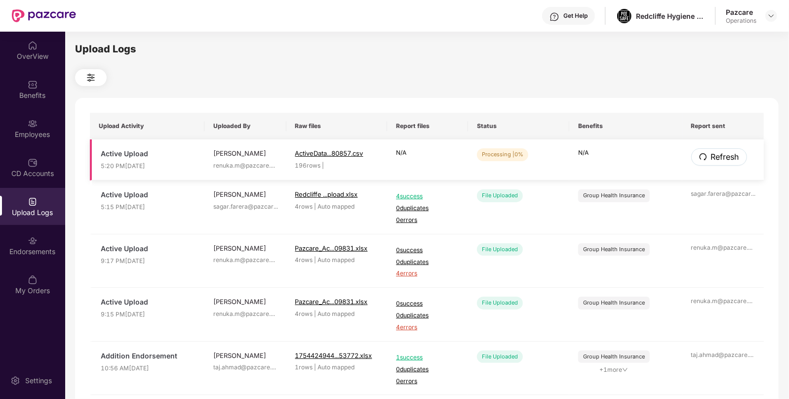
click at [722, 163] on span "Refresh" at bounding box center [725, 157] width 28 height 12
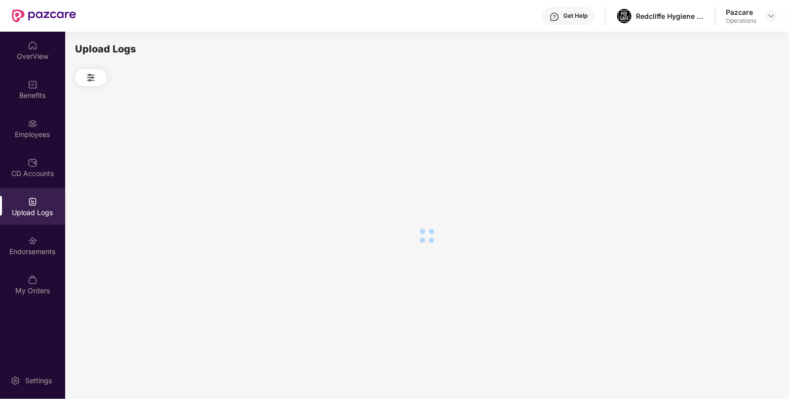
click at [722, 163] on div at bounding box center [427, 235] width 704 height 299
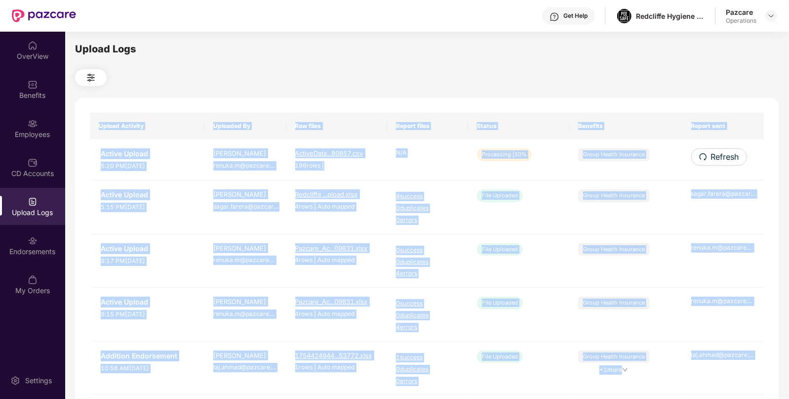
click at [722, 163] on span "Refresh" at bounding box center [725, 157] width 28 height 12
click at [506, 129] on th "Status" at bounding box center [518, 126] width 101 height 27
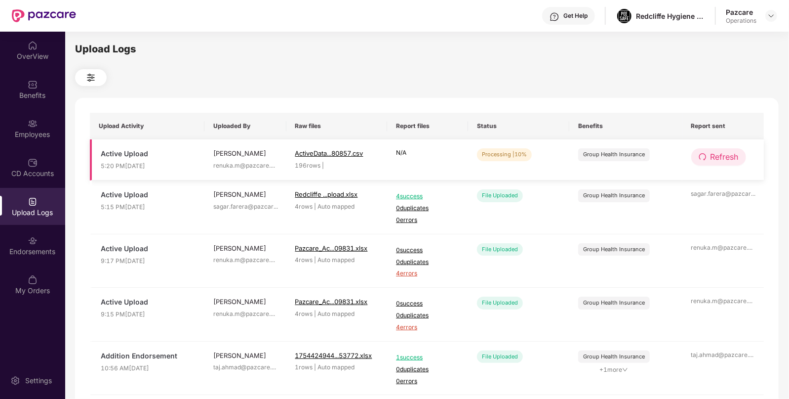
click at [730, 156] on span "Refresh" at bounding box center [725, 157] width 28 height 12
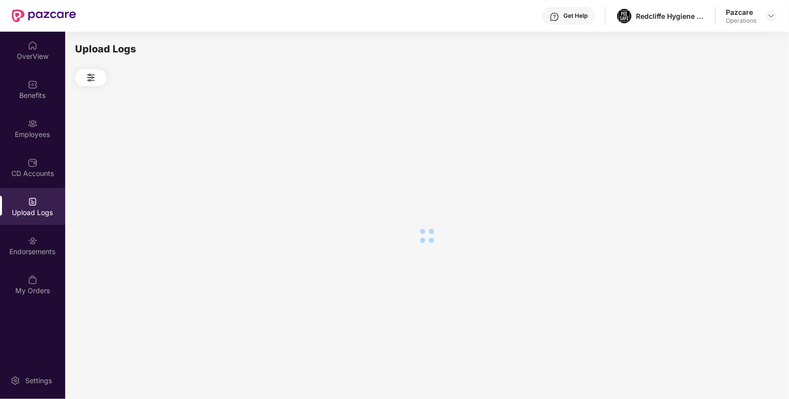
click at [730, 156] on div at bounding box center [427, 235] width 704 height 299
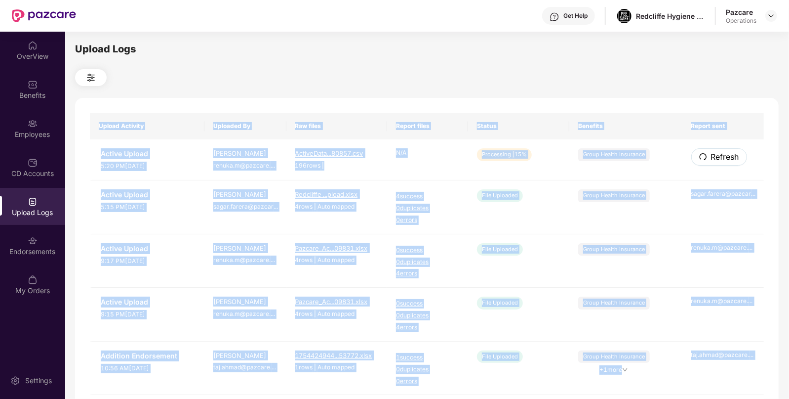
click at [730, 156] on span "Refresh" at bounding box center [725, 157] width 28 height 12
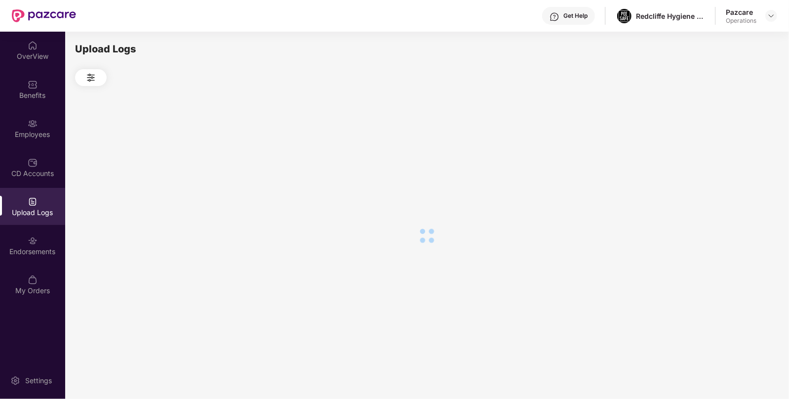
click at [730, 156] on div at bounding box center [427, 235] width 704 height 299
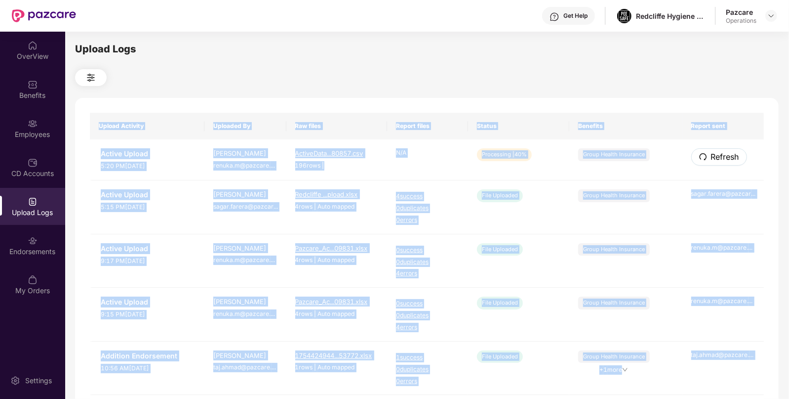
click at [730, 156] on span "Refresh" at bounding box center [725, 157] width 28 height 12
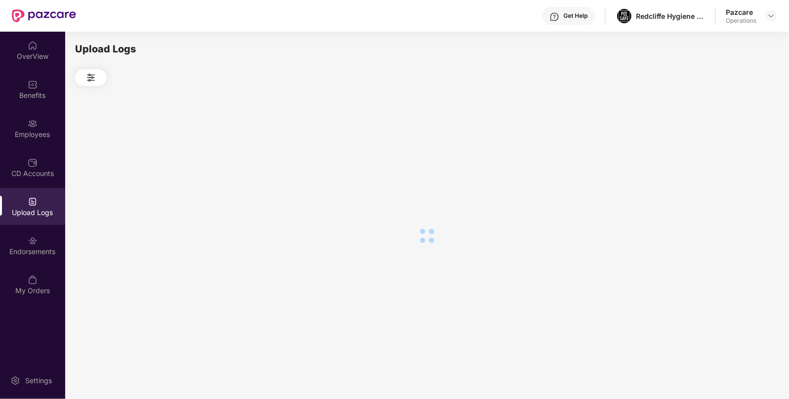
click at [730, 156] on div at bounding box center [427, 235] width 704 height 299
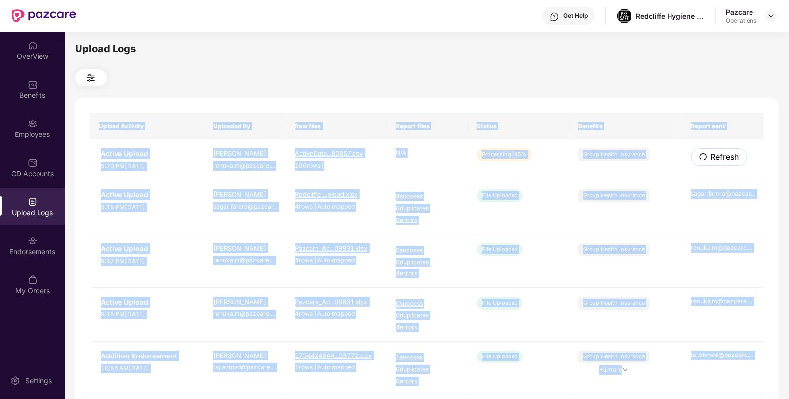
click at [730, 156] on span "Refresh" at bounding box center [725, 157] width 28 height 12
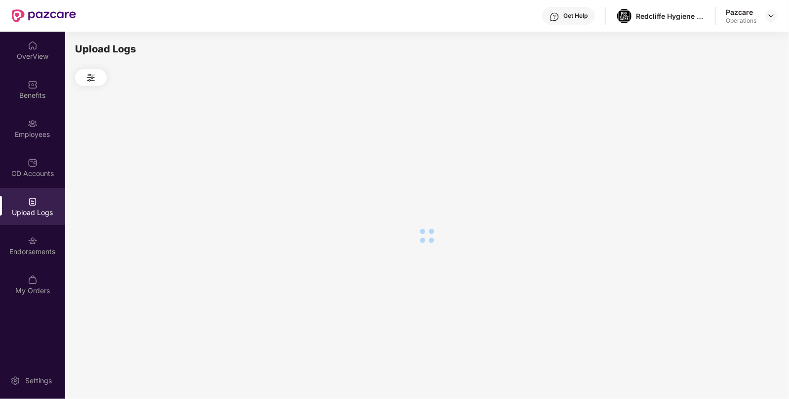
click at [730, 156] on div at bounding box center [427, 235] width 704 height 299
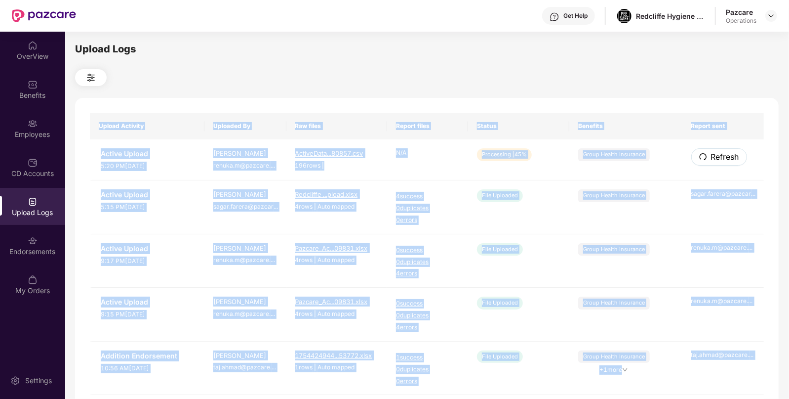
click at [730, 156] on span "Refresh" at bounding box center [725, 157] width 28 height 12
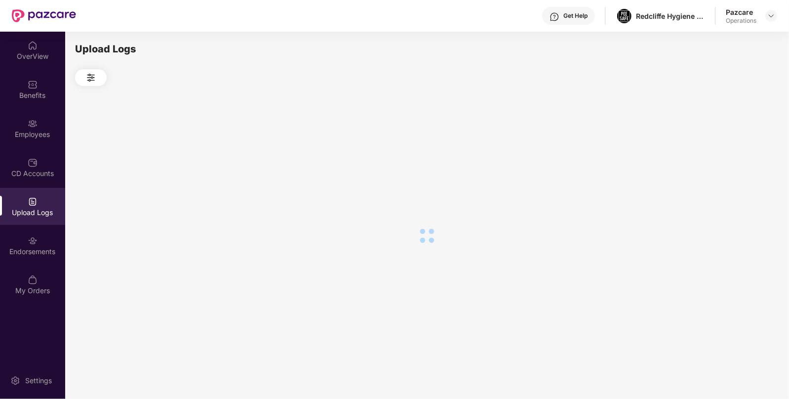
click at [730, 156] on div at bounding box center [427, 235] width 704 height 299
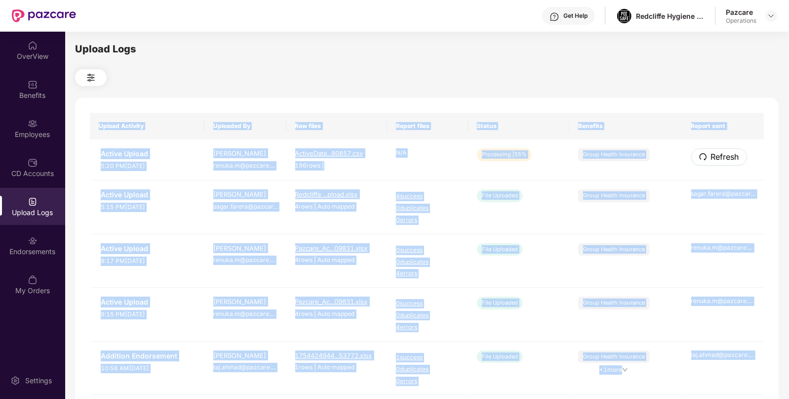
click at [730, 156] on span "Refresh" at bounding box center [725, 157] width 28 height 12
click at [730, 156] on div "Upload Activity Uploaded By Raw files Report files Status Benefits Report sent …" at bounding box center [427, 401] width 704 height 606
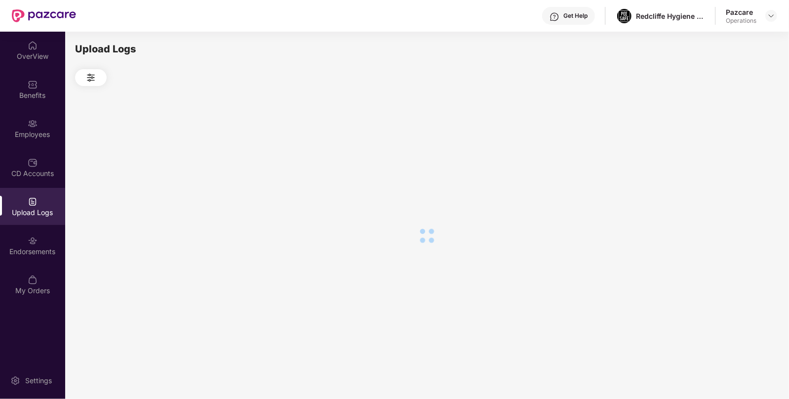
click at [730, 156] on div at bounding box center [427, 235] width 704 height 299
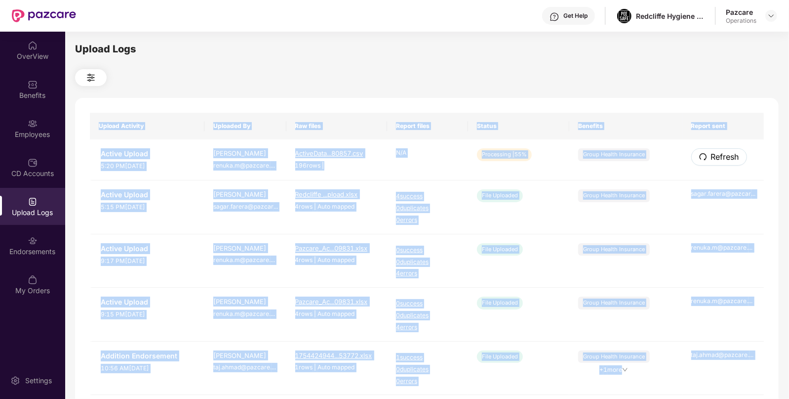
click at [730, 156] on span "Refresh" at bounding box center [725, 157] width 28 height 12
click at [730, 156] on div "Upload Activity Uploaded By Raw files Report files Status Benefits Report sent …" at bounding box center [427, 401] width 704 height 606
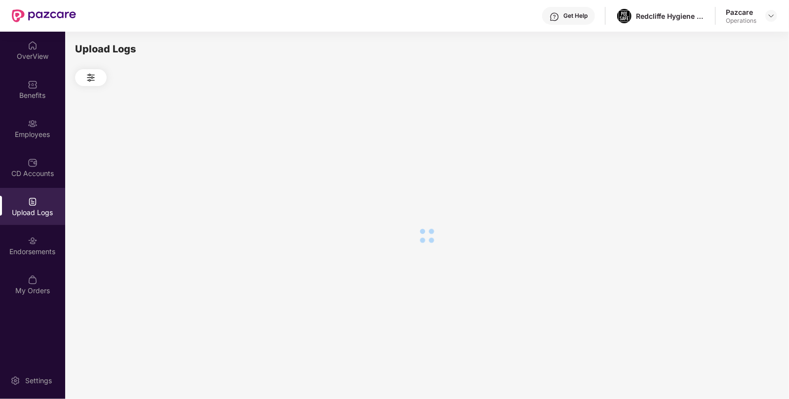
click at [730, 156] on div at bounding box center [427, 235] width 704 height 299
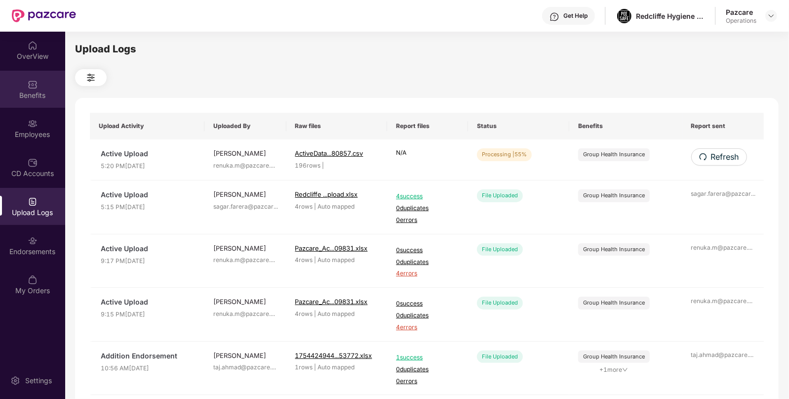
click at [29, 74] on div "Benefits" at bounding box center [32, 89] width 65 height 37
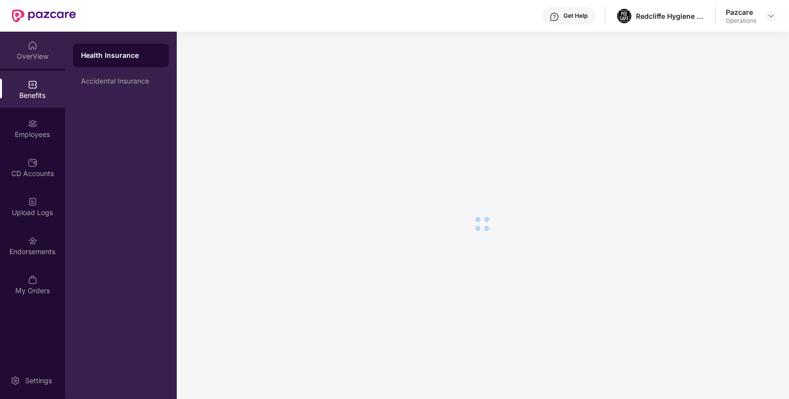
click at [38, 40] on div "OverView" at bounding box center [32, 50] width 65 height 37
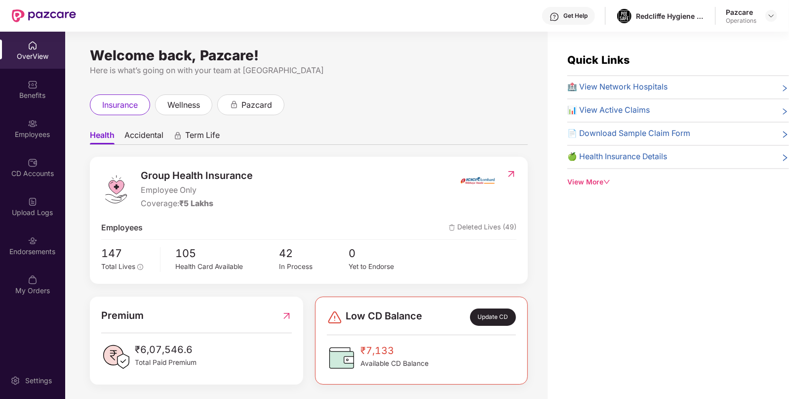
click at [32, 141] on div "Employees" at bounding box center [32, 128] width 65 height 37
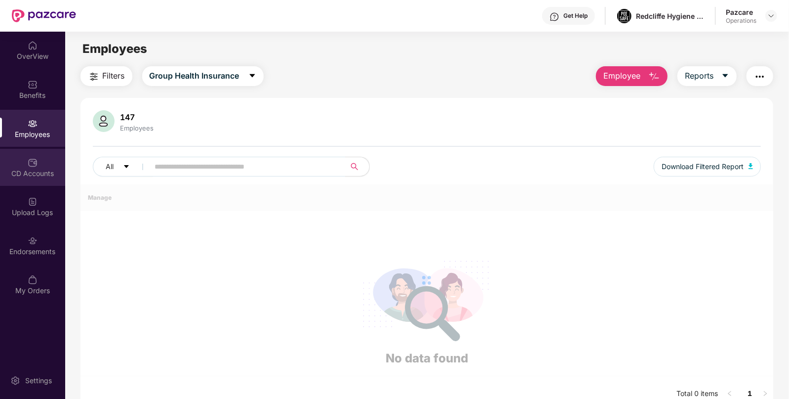
click at [32, 164] on img at bounding box center [33, 163] width 10 height 10
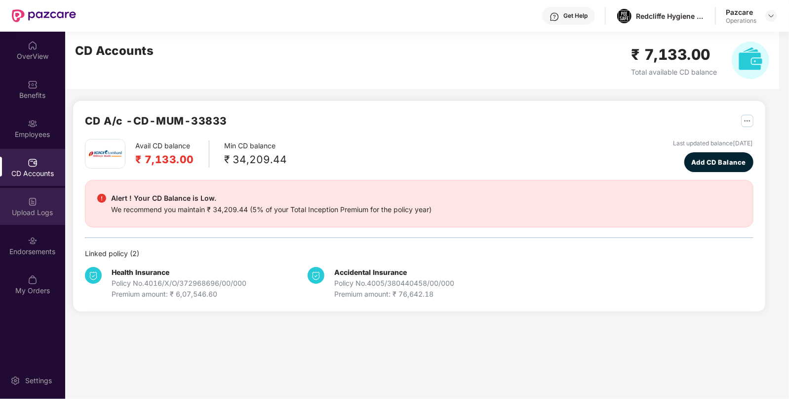
click at [29, 210] on div "Upload Logs" at bounding box center [32, 212] width 65 height 10
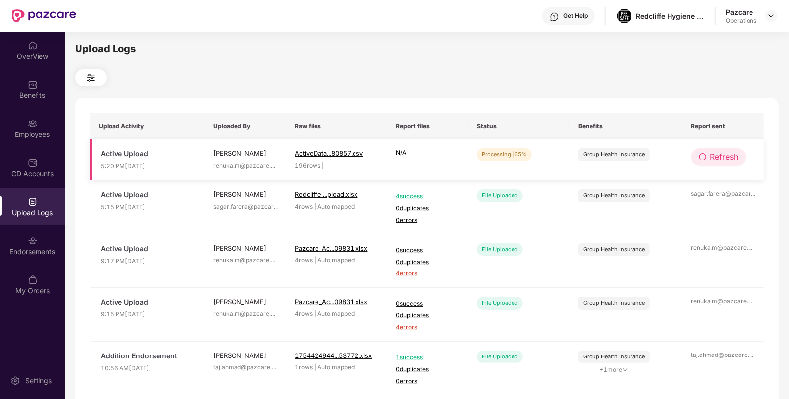
click at [735, 155] on span "Refresh" at bounding box center [725, 157] width 28 height 12
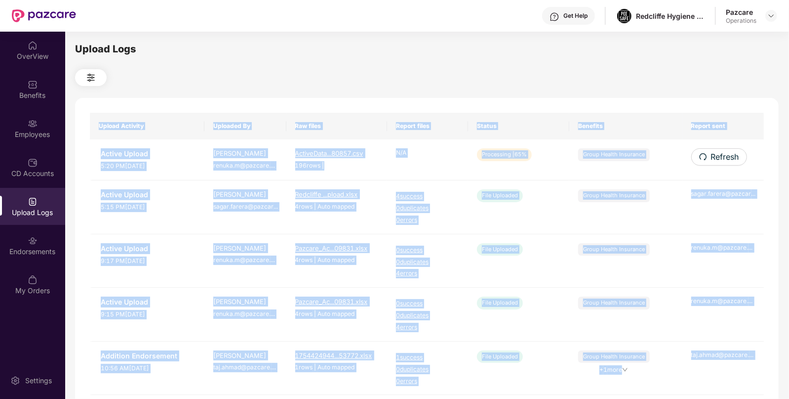
click at [735, 155] on div "Upload Activity Uploaded By Raw files Report files Status Benefits Report sent …" at bounding box center [427, 401] width 704 height 606
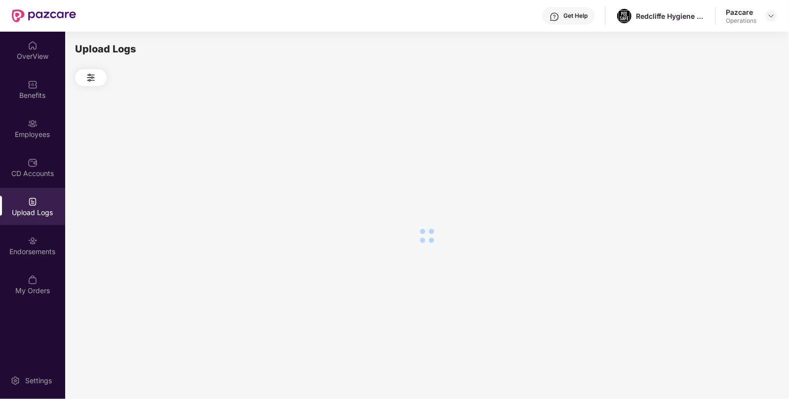
click at [735, 155] on div at bounding box center [427, 235] width 704 height 299
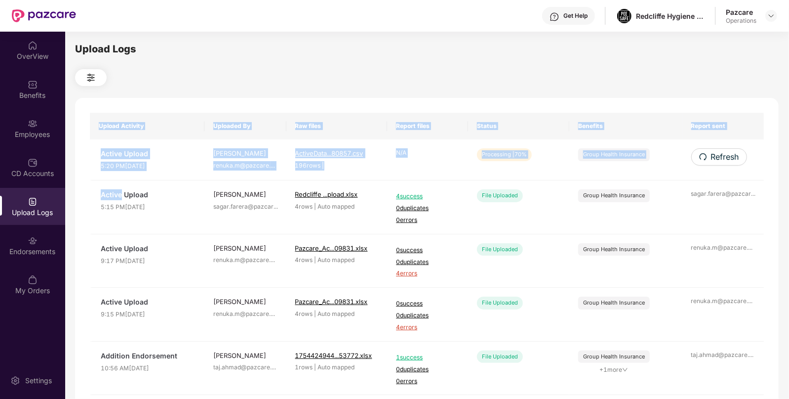
click at [735, 155] on span "Refresh" at bounding box center [725, 157] width 28 height 12
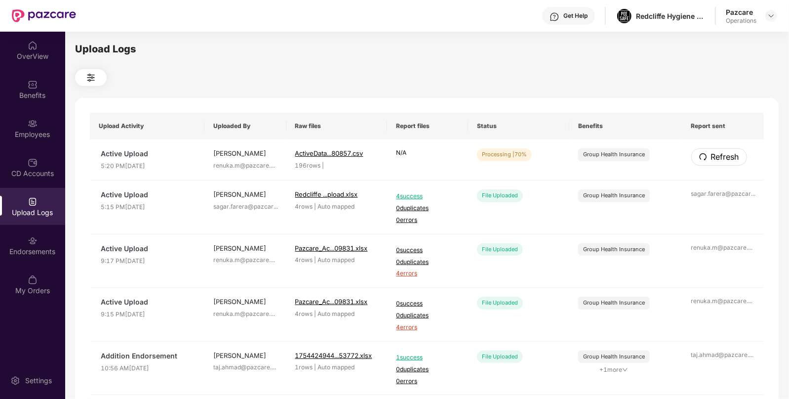
click at [735, 155] on span "Refresh" at bounding box center [725, 157] width 28 height 12
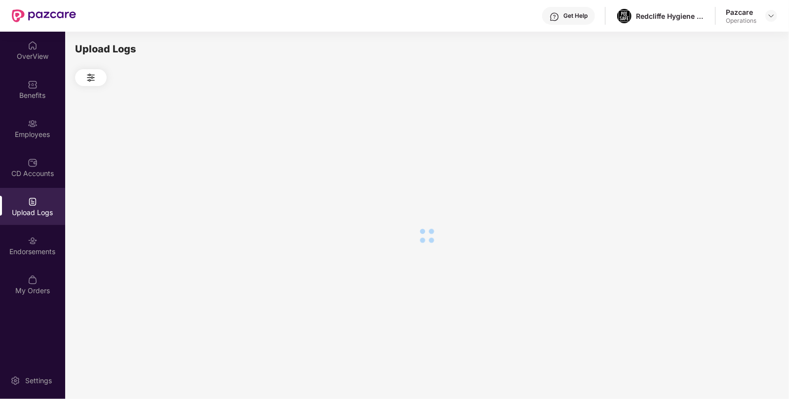
click at [735, 155] on div at bounding box center [427, 235] width 704 height 299
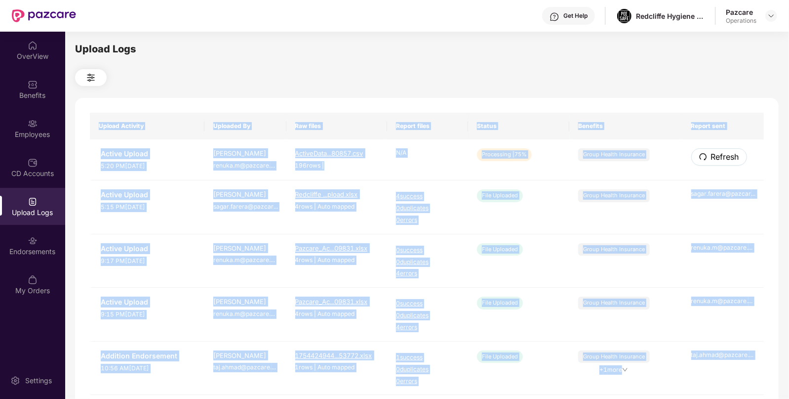
click at [735, 155] on span "Refresh" at bounding box center [725, 157] width 28 height 12
click at [735, 155] on div "Upload Activity Uploaded By Raw files Report files Status Benefits Report sent …" at bounding box center [427, 401] width 704 height 606
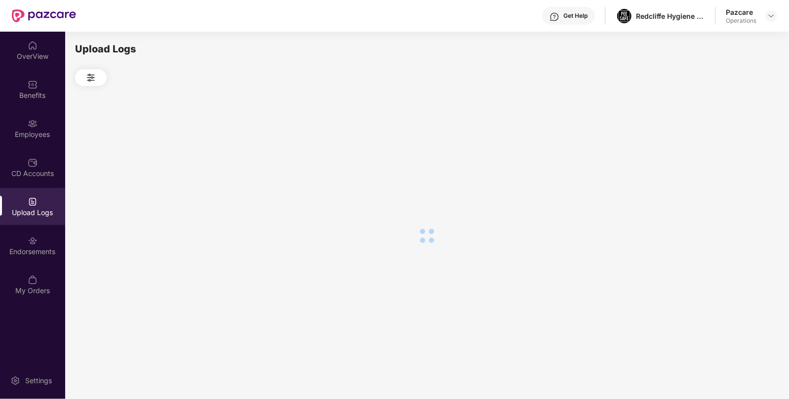
click at [735, 155] on div at bounding box center [427, 235] width 704 height 299
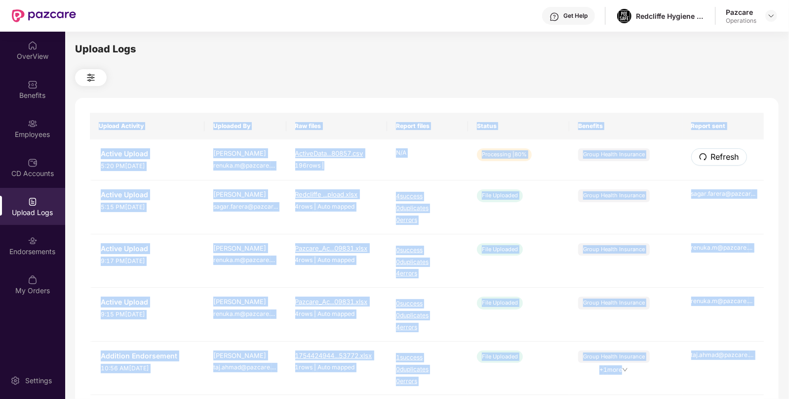
click at [735, 155] on span "Refresh" at bounding box center [725, 157] width 28 height 12
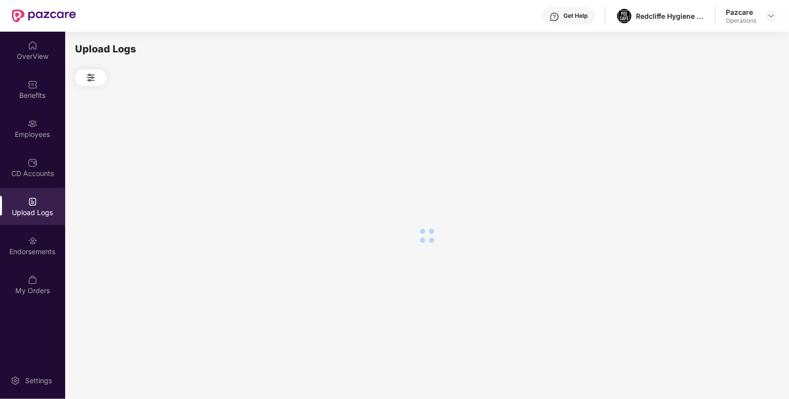
click at [735, 155] on div at bounding box center [427, 235] width 704 height 299
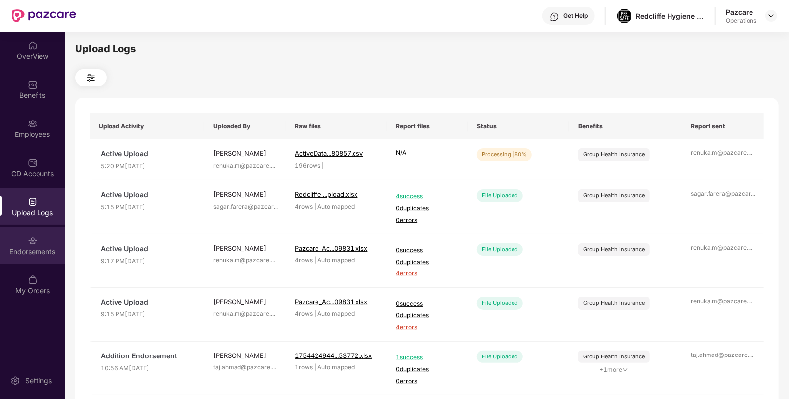
click at [24, 251] on div "Endorsements" at bounding box center [32, 251] width 65 height 10
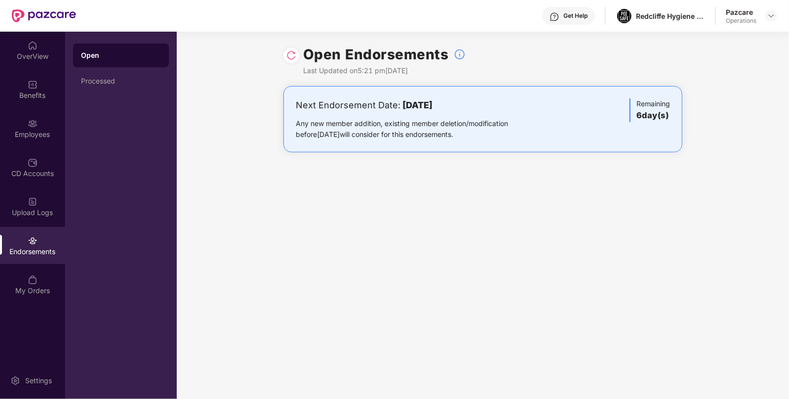
click at [25, 264] on div "OverView Benefits Employees CD Accounts Upload Logs Endorsements My Orders" at bounding box center [32, 168] width 65 height 273
click at [32, 279] on img at bounding box center [33, 280] width 10 height 10
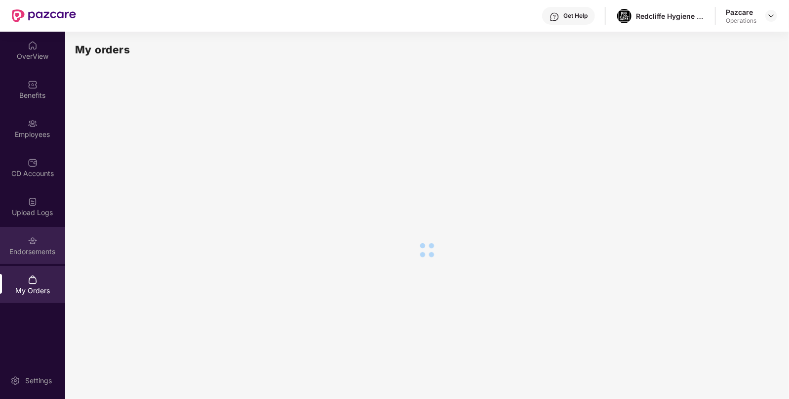
click at [32, 260] on div "Endorsements" at bounding box center [32, 245] width 65 height 37
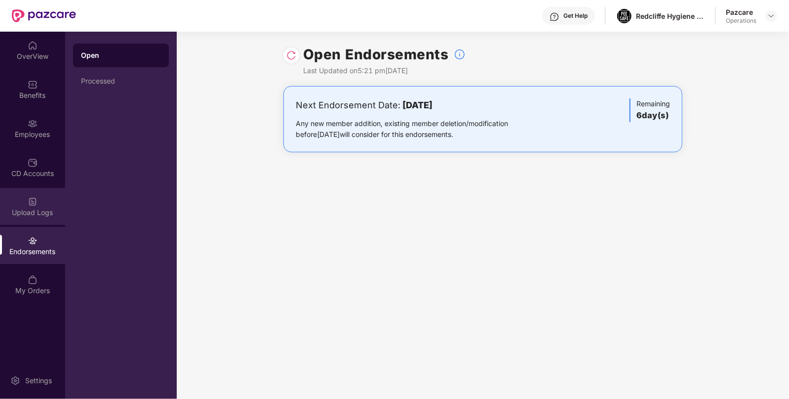
click at [5, 204] on div "Upload Logs" at bounding box center [32, 206] width 65 height 37
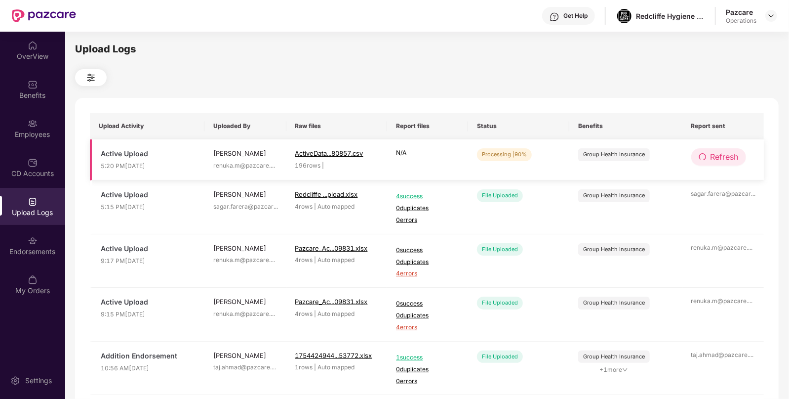
click at [727, 159] on span "Refresh" at bounding box center [725, 157] width 28 height 12
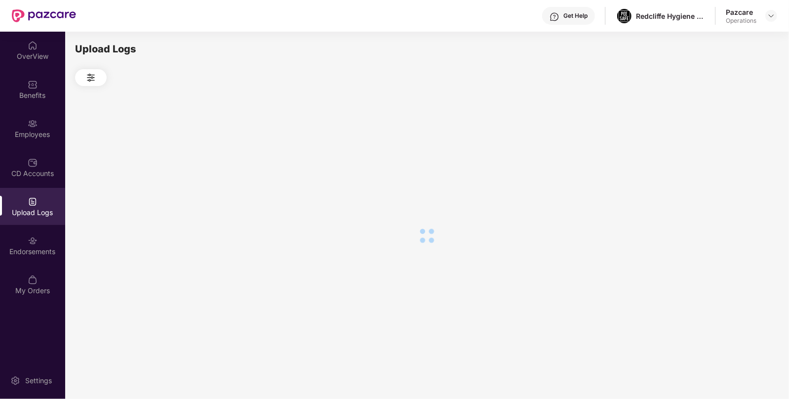
click at [727, 159] on div at bounding box center [427, 235] width 704 height 299
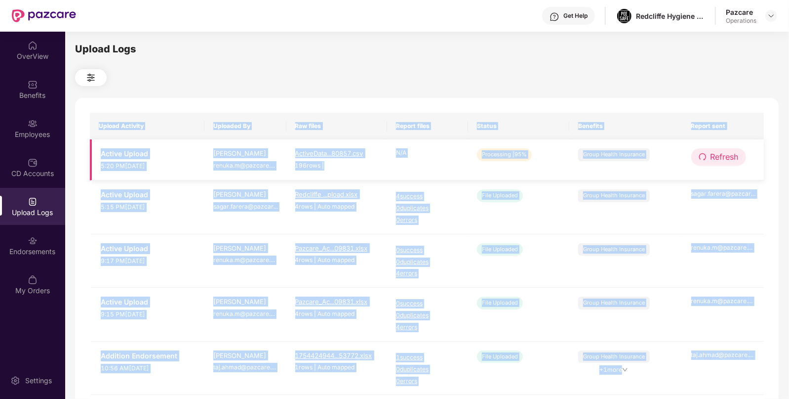
click at [731, 153] on span "Refresh" at bounding box center [725, 157] width 28 height 12
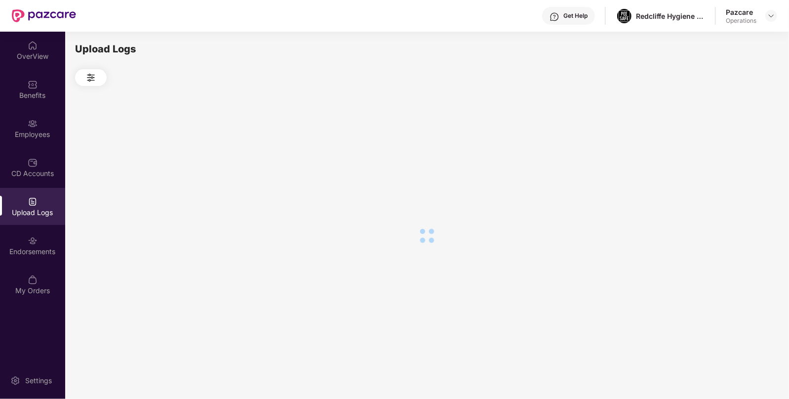
click at [731, 153] on div at bounding box center [427, 235] width 704 height 299
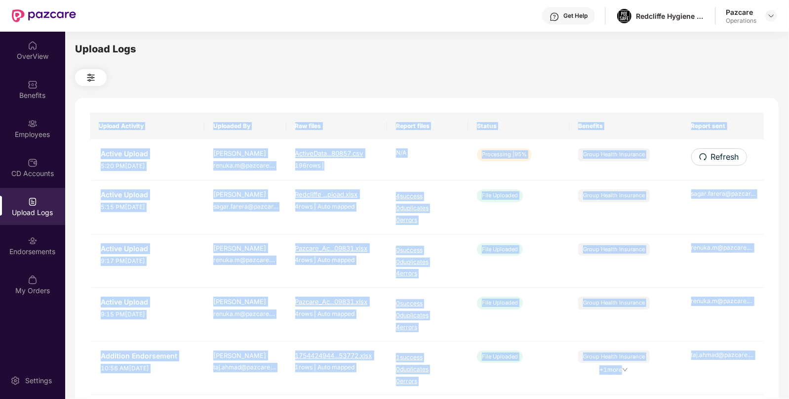
click at [731, 153] on span "Refresh" at bounding box center [725, 157] width 28 height 12
click at [731, 153] on div "Upload Activity Uploaded By Raw files Report files Status Benefits Report sent …" at bounding box center [427, 401] width 704 height 606
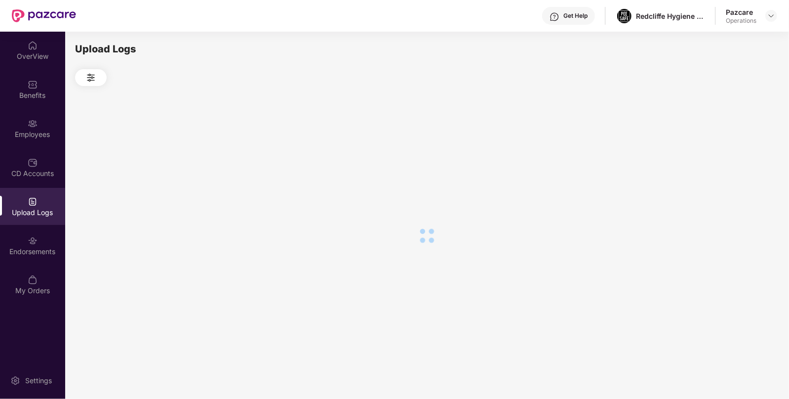
click at [731, 153] on div at bounding box center [427, 235] width 704 height 299
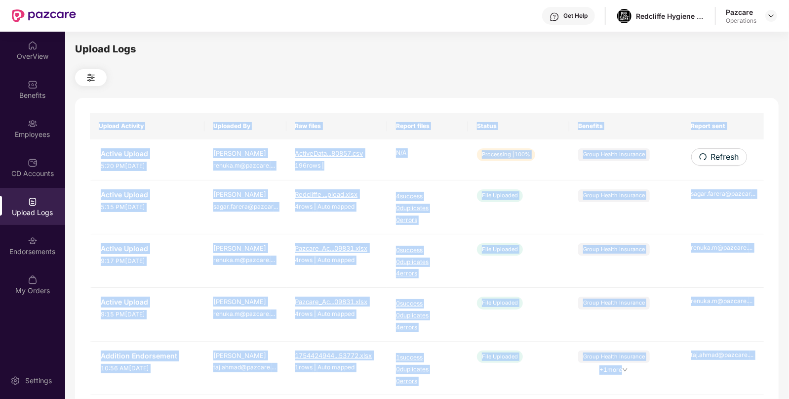
click at [731, 153] on span "Refresh" at bounding box center [725, 157] width 28 height 12
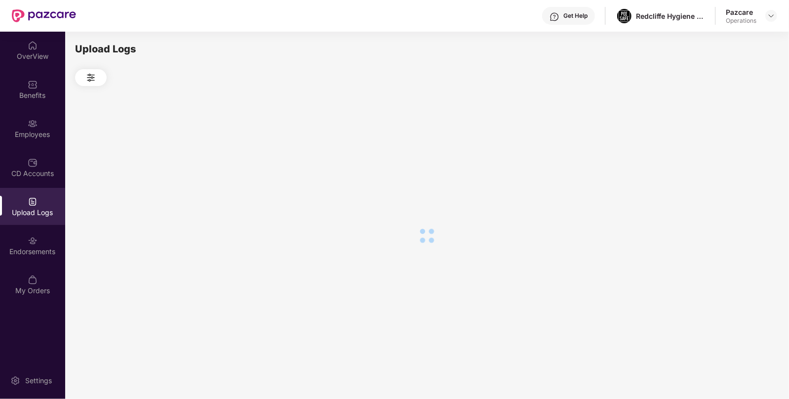
click at [731, 153] on div at bounding box center [427, 235] width 704 height 299
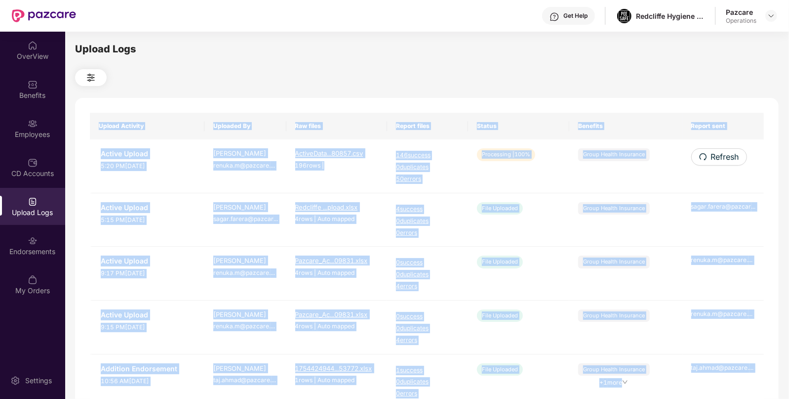
click at [731, 153] on span "Refresh" at bounding box center [725, 157] width 28 height 12
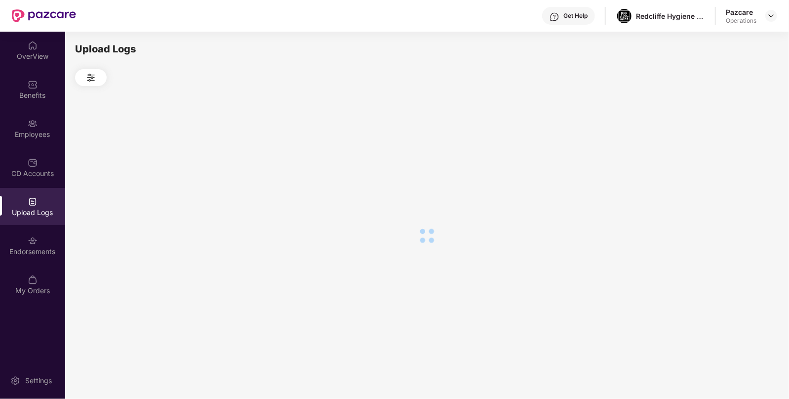
click at [731, 153] on div at bounding box center [427, 235] width 704 height 299
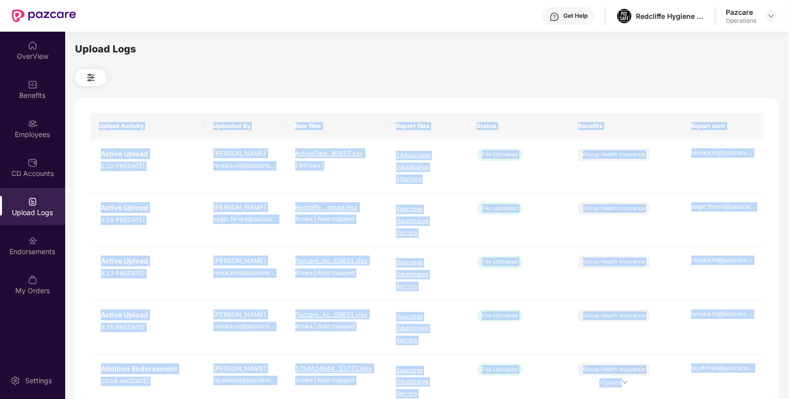
click at [582, 94] on div "Upload Logs Upload Activity Uploaded By Raw files Report files Status Benefits …" at bounding box center [427, 213] width 704 height 344
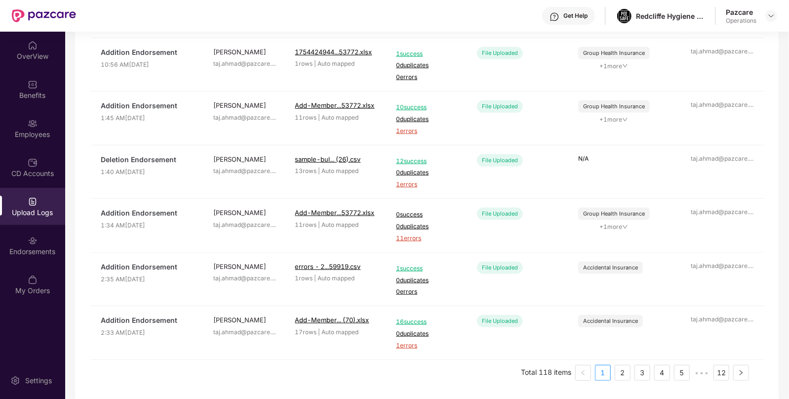
scroll to position [316, 0]
click at [771, 10] on div at bounding box center [772, 16] width 12 height 12
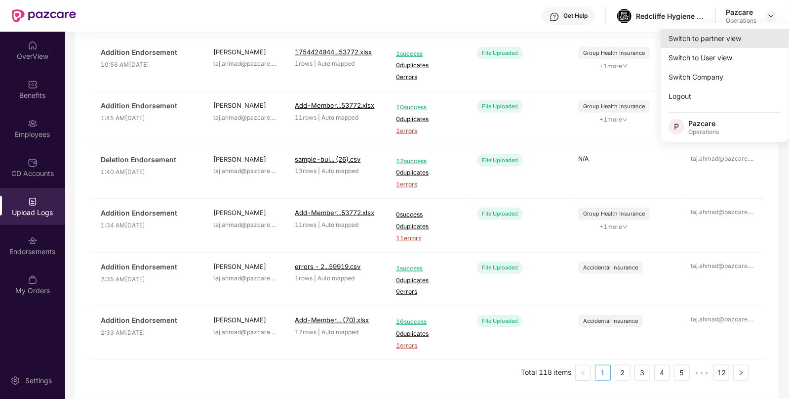
click at [729, 40] on div "Switch to partner view" at bounding box center [725, 38] width 128 height 19
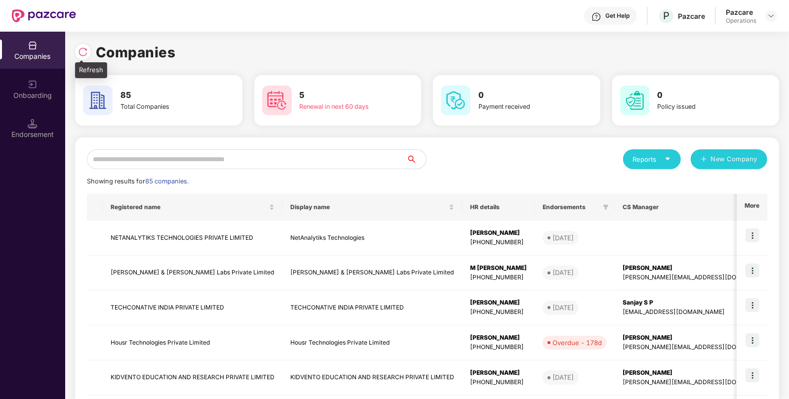
click at [82, 55] on img at bounding box center [83, 52] width 10 height 10
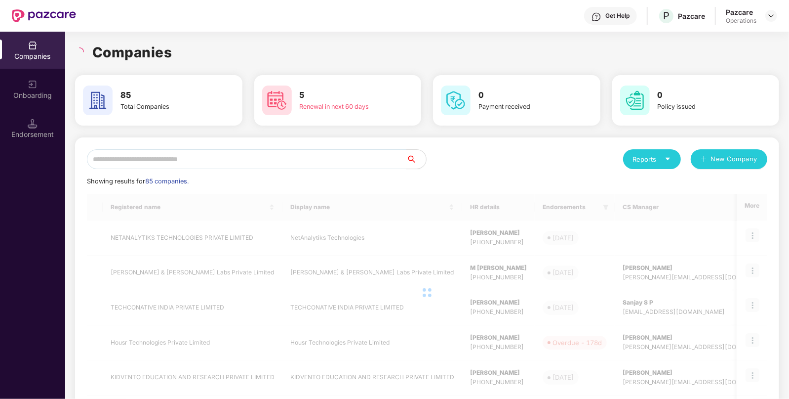
click at [173, 163] on input "text" at bounding box center [247, 159] width 320 height 20
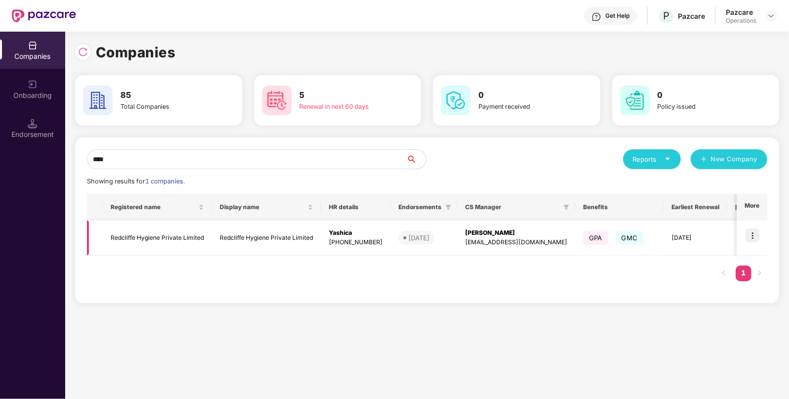
type input "****"
click at [750, 237] on img at bounding box center [753, 235] width 14 height 14
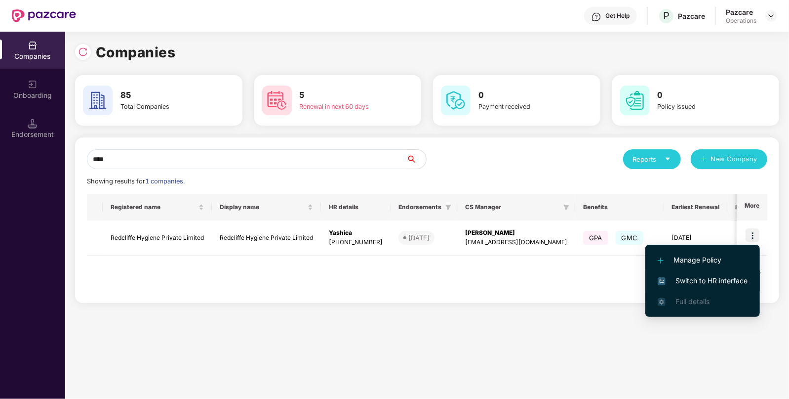
click at [693, 279] on span "Switch to HR interface" at bounding box center [703, 280] width 90 height 11
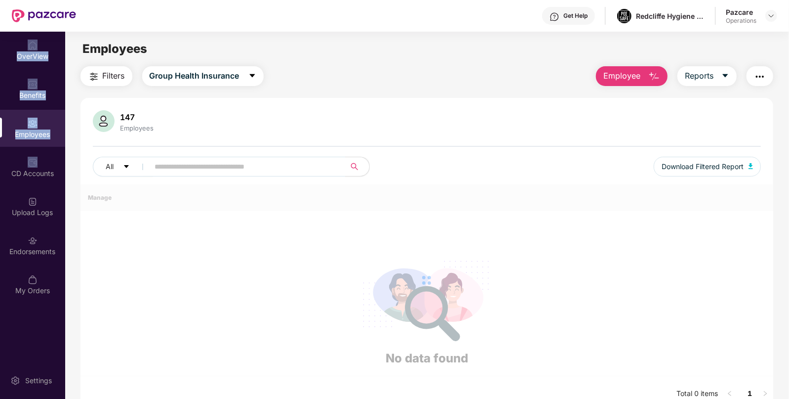
click at [106, 79] on span "Filters" at bounding box center [114, 76] width 22 height 12
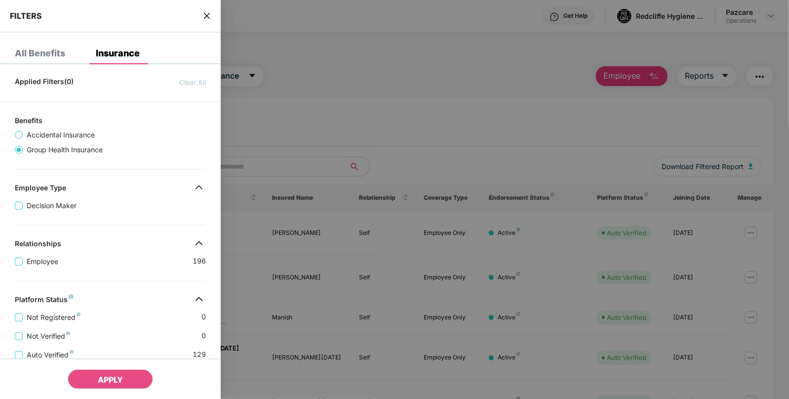
scroll to position [204, 0]
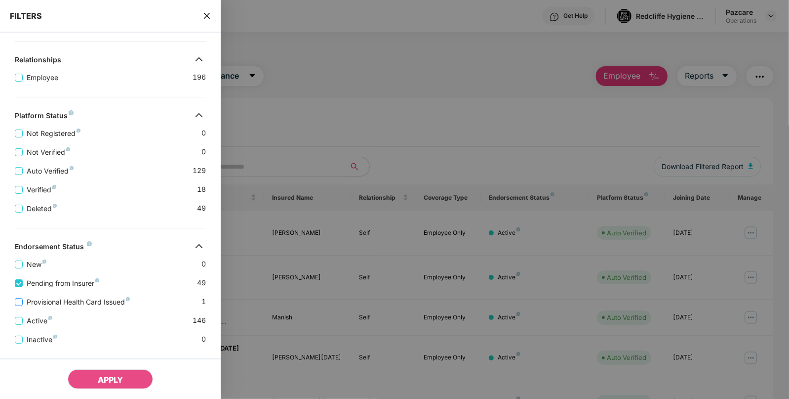
click at [23, 303] on span "Provisional Health Card Issued" at bounding box center [78, 301] width 111 height 11
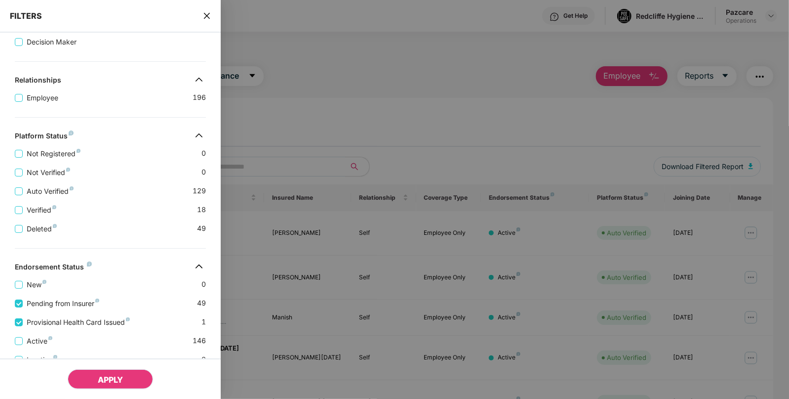
click at [109, 372] on button "APPLY" at bounding box center [110, 379] width 85 height 20
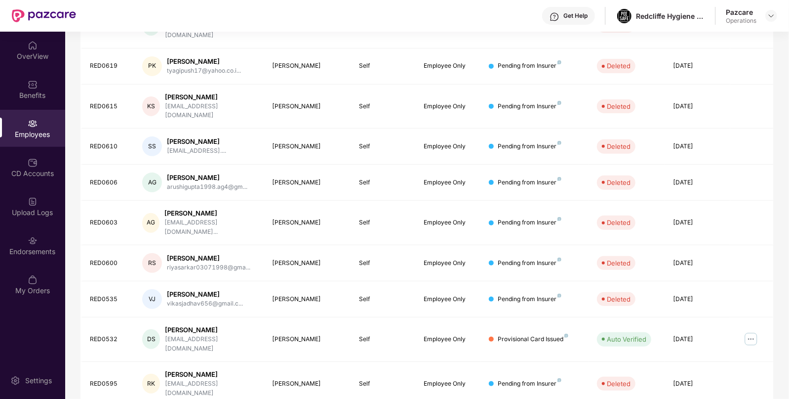
scroll to position [0, 0]
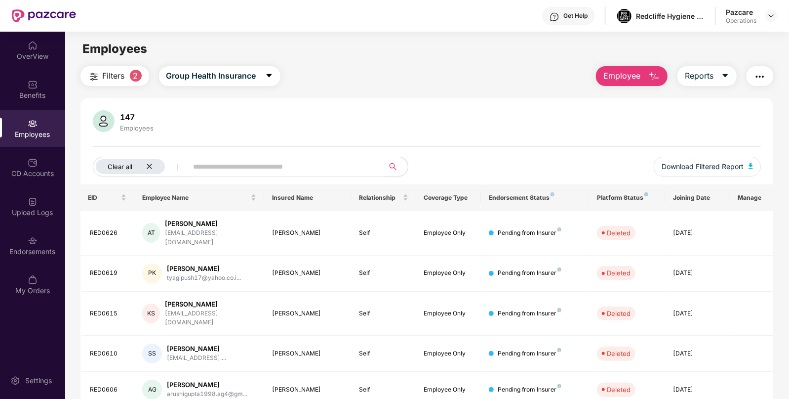
click at [153, 163] on div "Clear all" at bounding box center [130, 166] width 69 height 15
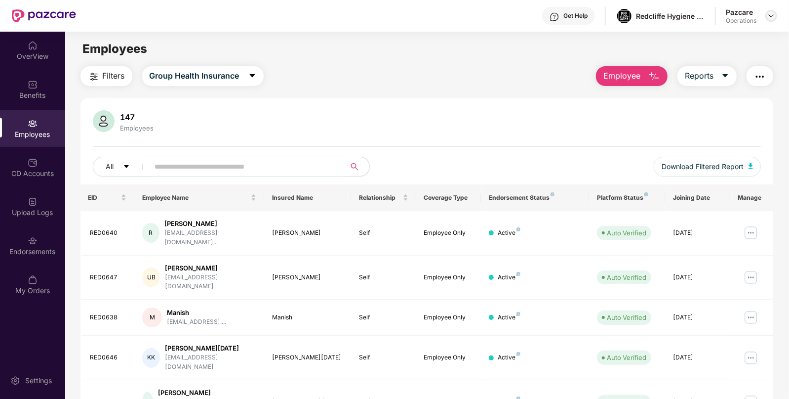
click at [769, 16] on img at bounding box center [772, 16] width 8 height 8
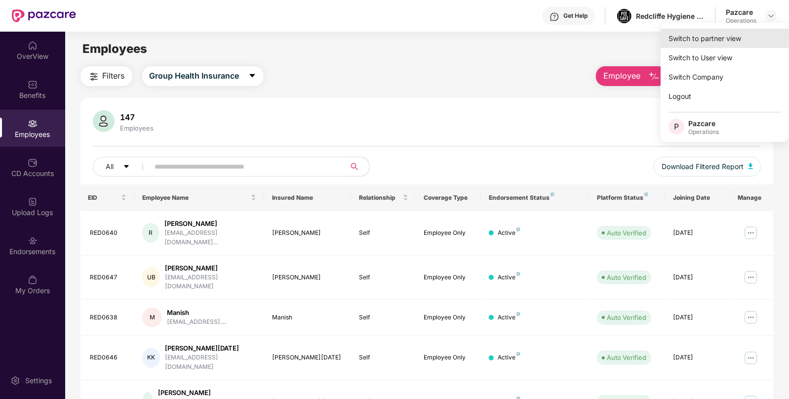
click at [742, 29] on div "Switch to partner view" at bounding box center [725, 38] width 128 height 19
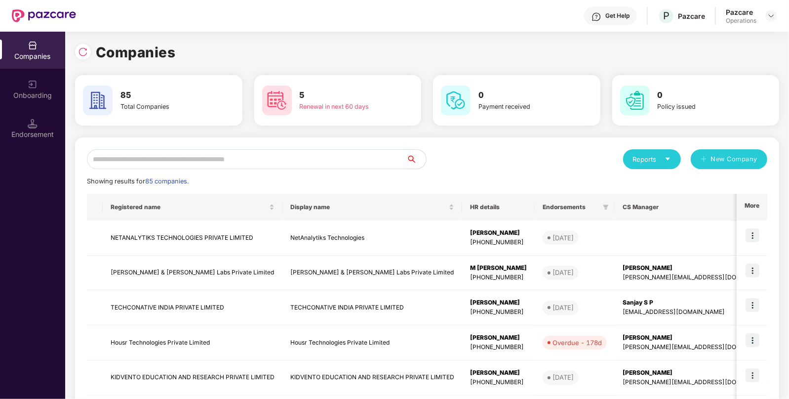
click at [354, 153] on input "text" at bounding box center [247, 159] width 320 height 20
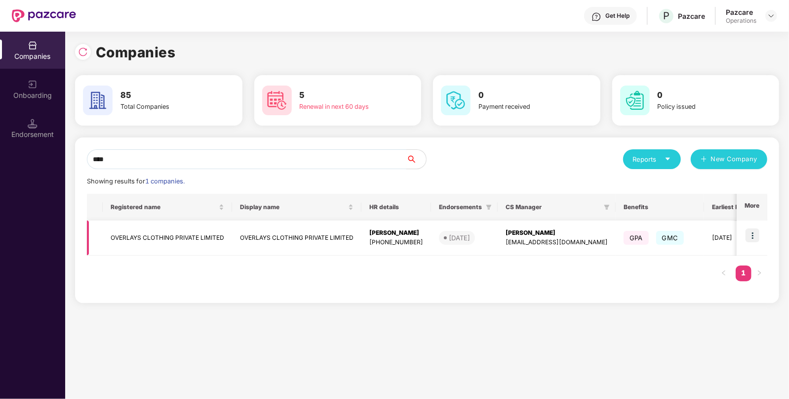
type input "****"
click at [753, 232] on img at bounding box center [753, 235] width 14 height 14
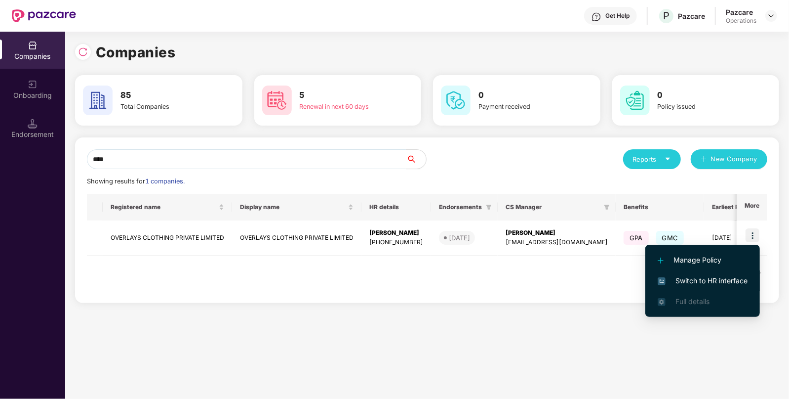
click at [693, 274] on li "Switch to HR interface" at bounding box center [703, 280] width 115 height 21
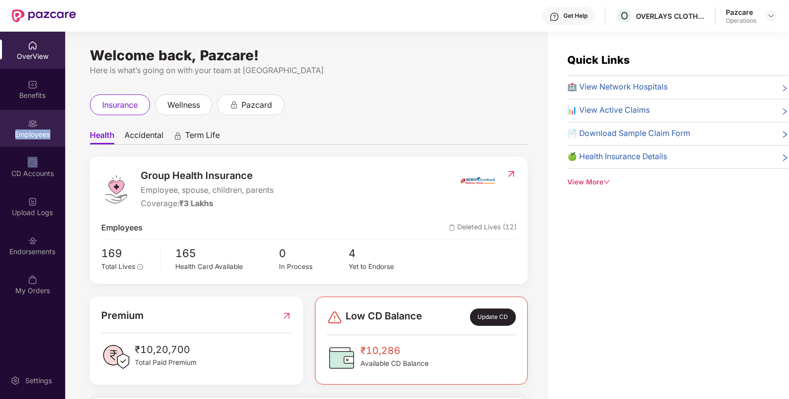
drag, startPoint x: 47, startPoint y: 158, endPoint x: 39, endPoint y: 145, distance: 14.9
click at [39, 145] on div "Employees" at bounding box center [32, 128] width 65 height 37
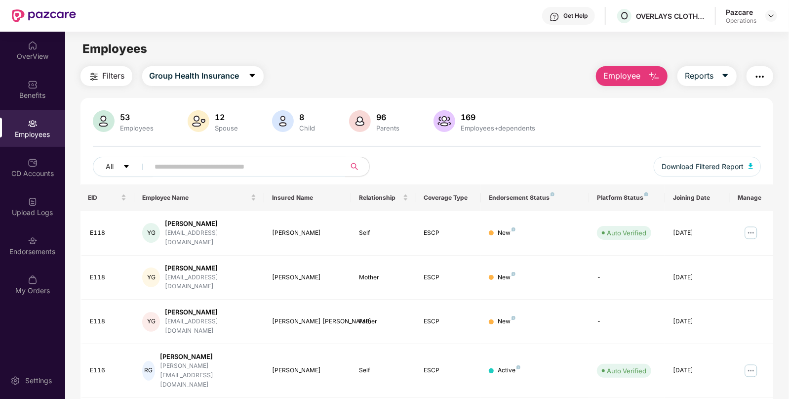
click at [117, 82] on button "Filters" at bounding box center [107, 76] width 52 height 20
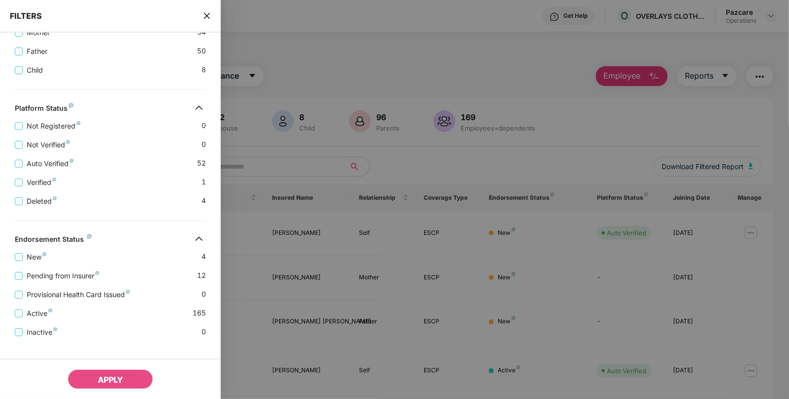
scroll to position [279, 0]
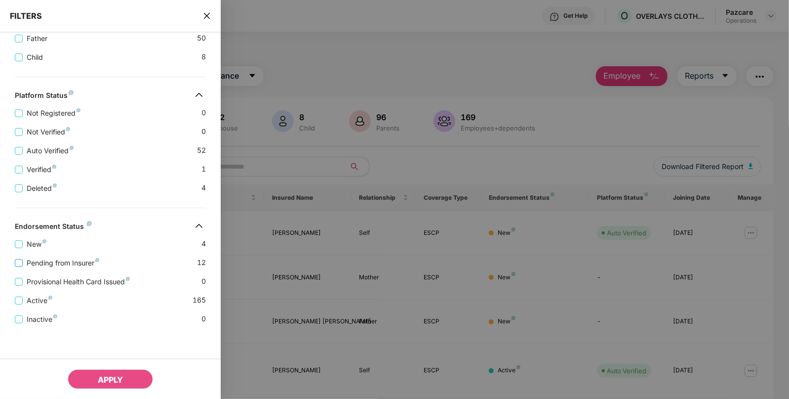
click at [26, 265] on span "Pending from Insurer" at bounding box center [63, 262] width 81 height 11
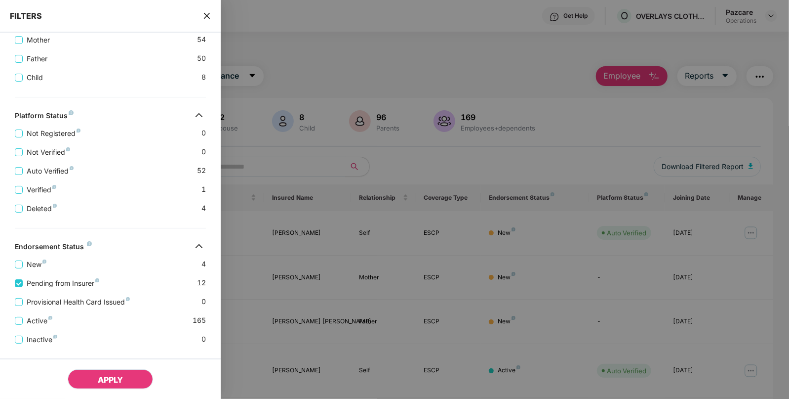
click at [97, 370] on button "APPLY" at bounding box center [110, 379] width 85 height 20
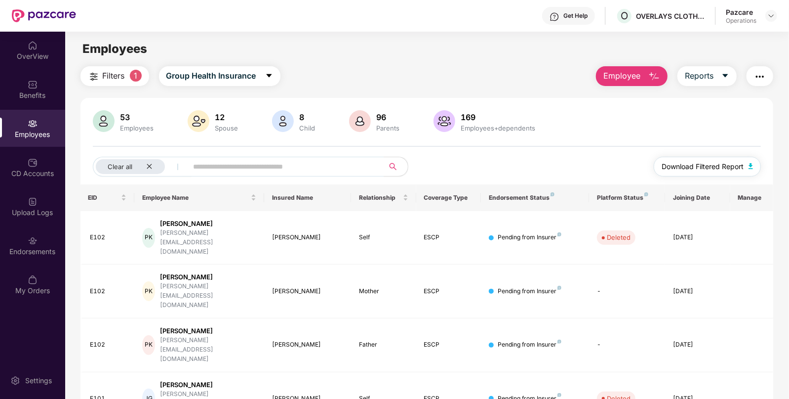
click at [753, 170] on button "Download Filtered Report" at bounding box center [708, 167] width 108 height 20
click at [768, 19] on img at bounding box center [772, 16] width 8 height 8
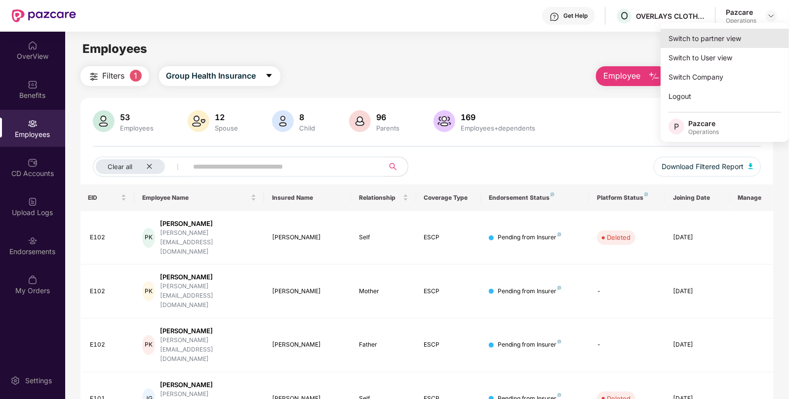
click at [713, 40] on div "Switch to partner view" at bounding box center [725, 38] width 128 height 19
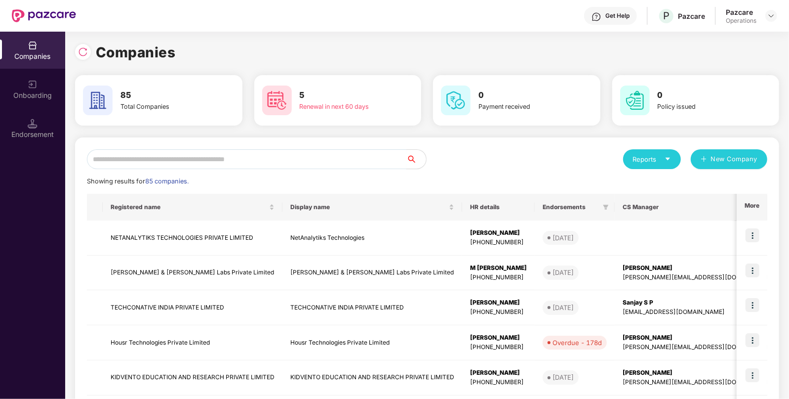
click at [237, 162] on input "text" at bounding box center [247, 159] width 320 height 20
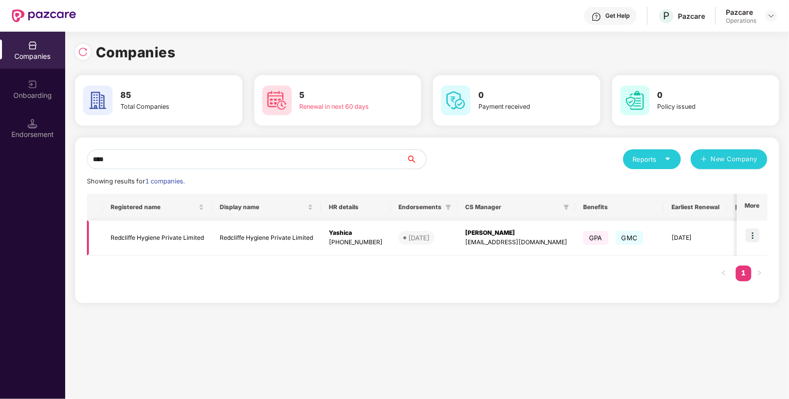
type input "****"
click at [299, 251] on td "Redcliffe Hygiene Private Limited" at bounding box center [266, 237] width 109 height 35
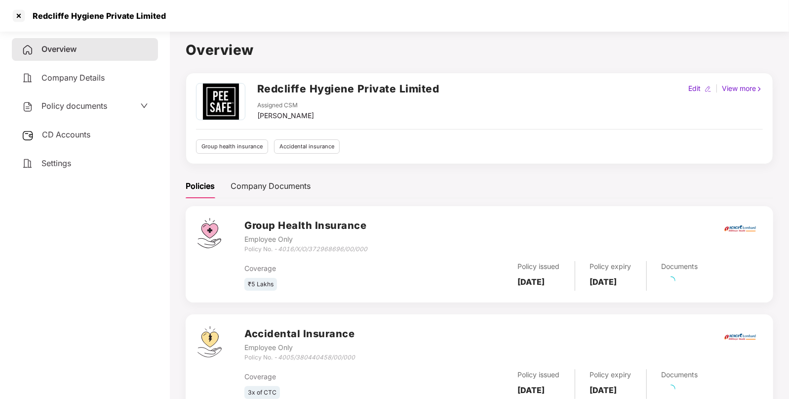
click at [71, 136] on span "CD Accounts" at bounding box center [66, 134] width 48 height 10
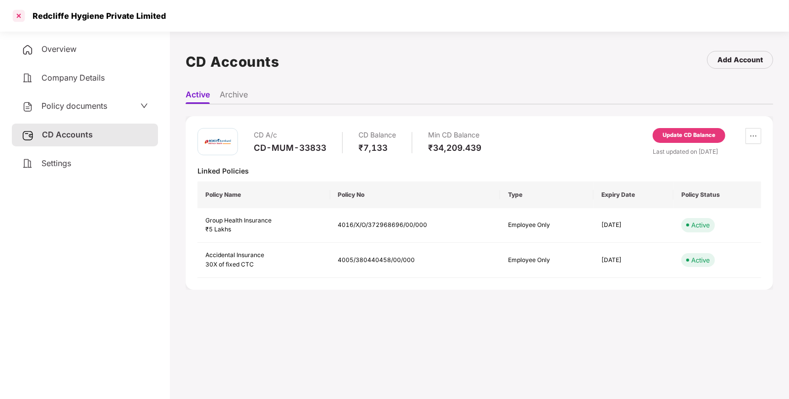
click at [22, 17] on div at bounding box center [19, 16] width 16 height 16
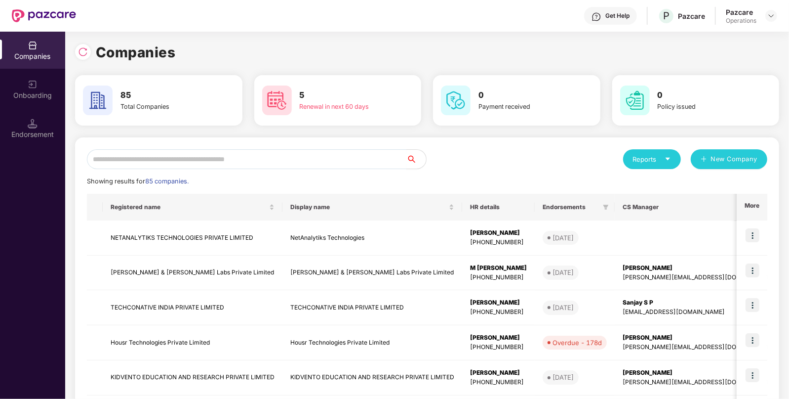
paste input "********"
click at [240, 159] on input "text" at bounding box center [247, 159] width 320 height 20
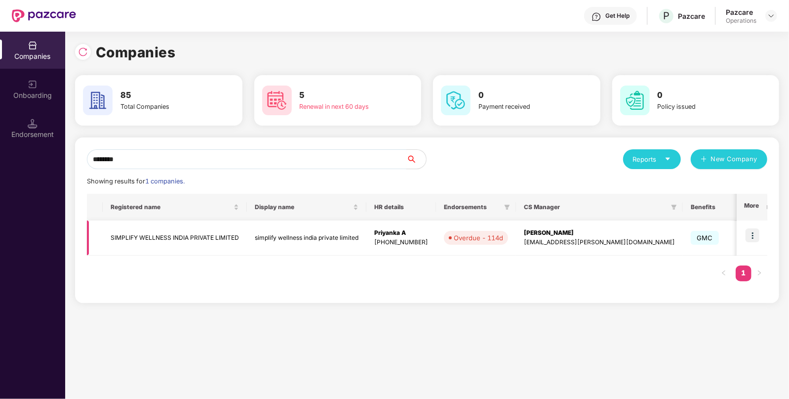
type input "********"
click at [756, 237] on img at bounding box center [753, 235] width 14 height 14
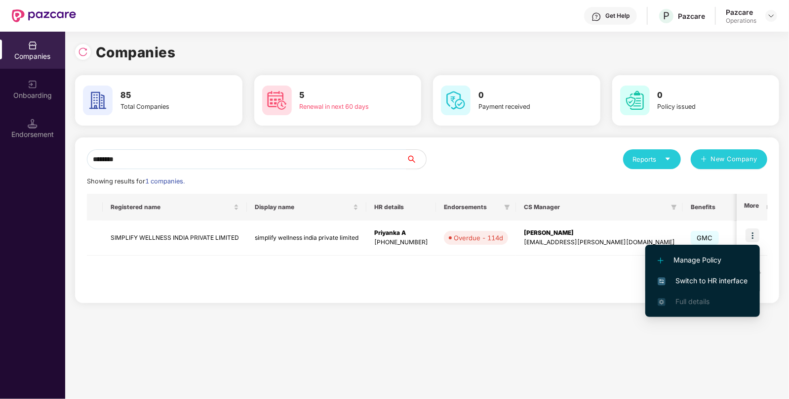
click at [704, 282] on span "Switch to HR interface" at bounding box center [703, 280] width 90 height 11
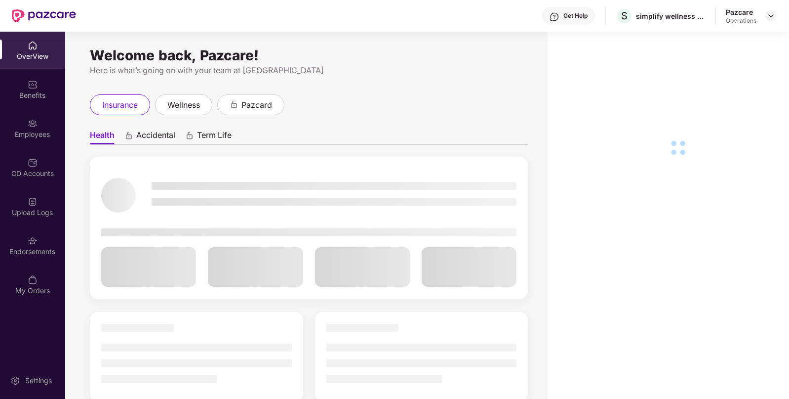
click at [32, 253] on div "Endorsements" at bounding box center [32, 251] width 65 height 10
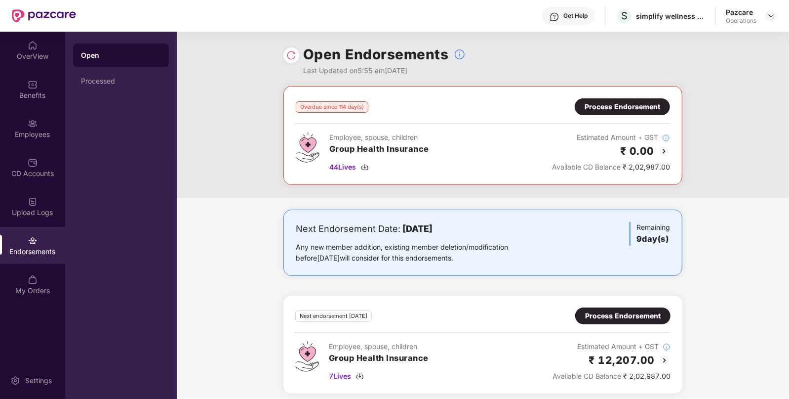
click at [597, 110] on div "Process Endorsement" at bounding box center [623, 106] width 76 height 11
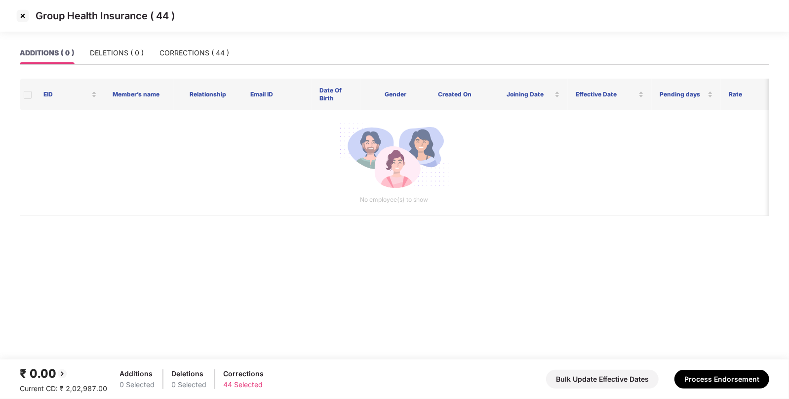
click at [23, 23] on img at bounding box center [23, 16] width 16 height 16
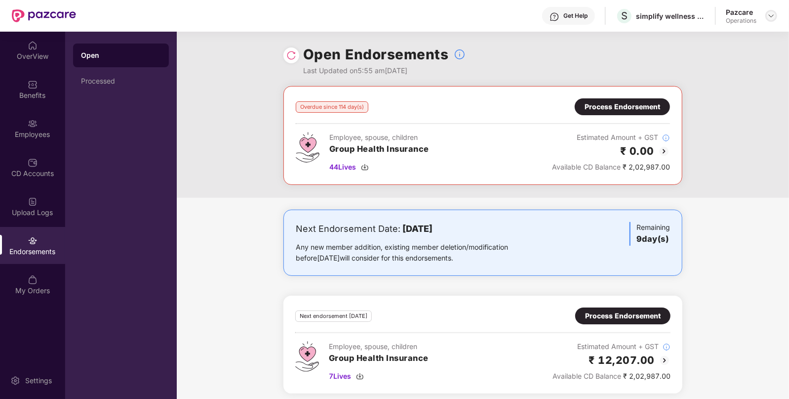
click at [771, 17] on img at bounding box center [772, 16] width 8 height 8
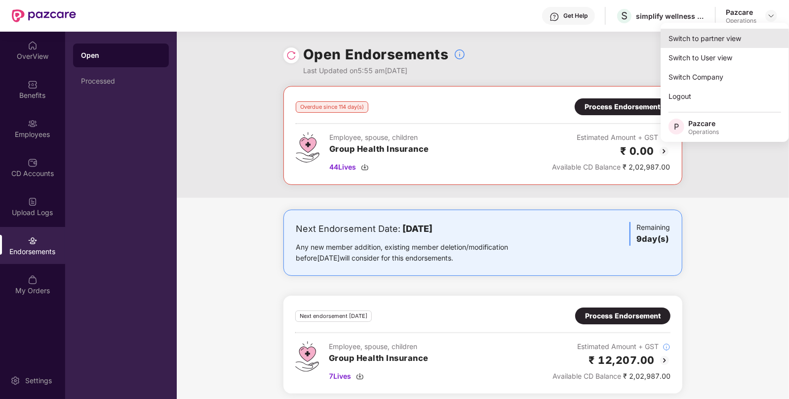
click at [701, 42] on div "Switch to partner view" at bounding box center [725, 38] width 128 height 19
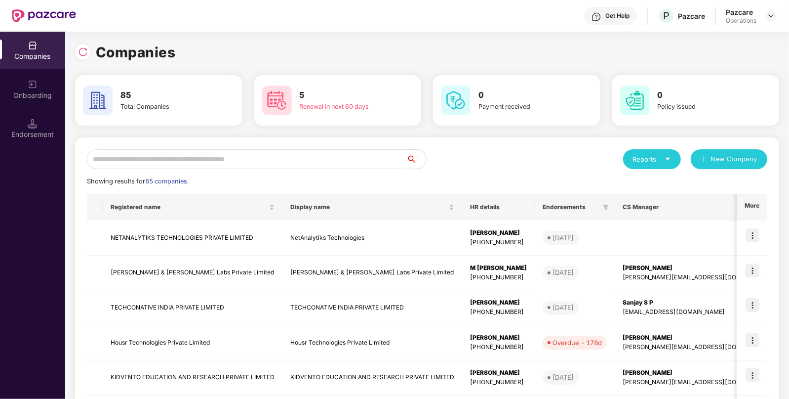
click at [151, 160] on input "text" at bounding box center [247, 159] width 320 height 20
paste input "******"
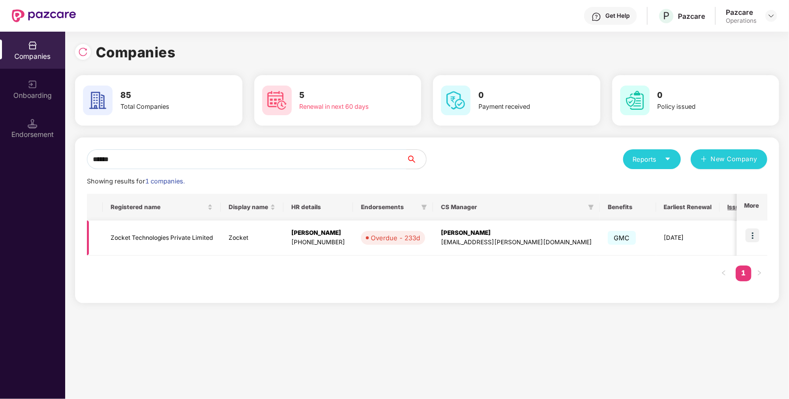
type input "******"
click at [758, 234] on img at bounding box center [753, 235] width 14 height 14
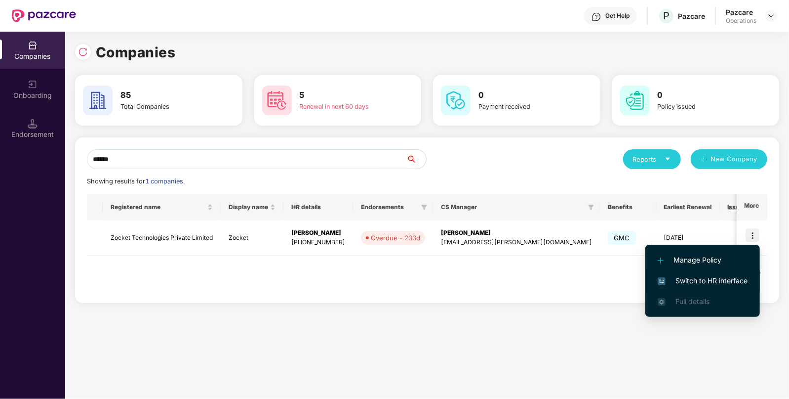
click at [701, 274] on li "Switch to HR interface" at bounding box center [703, 280] width 115 height 21
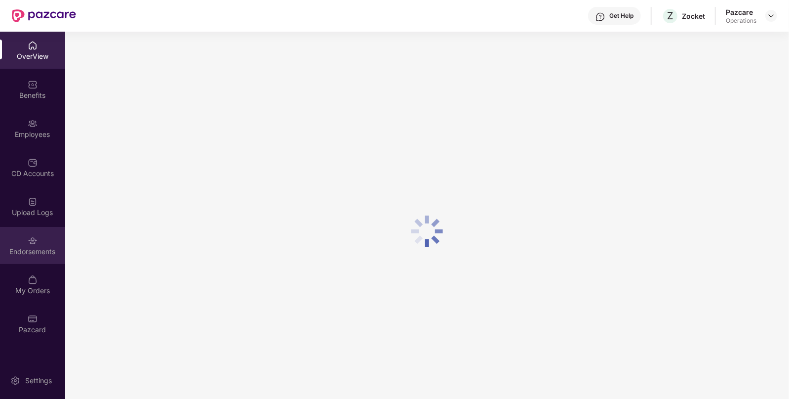
click at [30, 250] on div "Endorsements" at bounding box center [32, 251] width 65 height 10
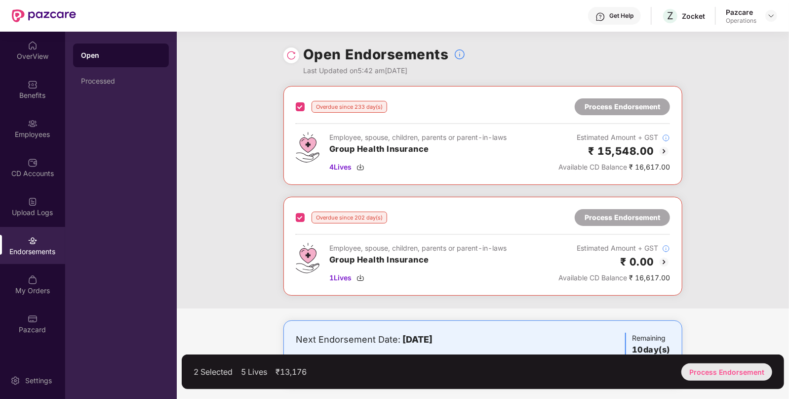
click at [721, 367] on div "Process Endorsement" at bounding box center [727, 371] width 91 height 17
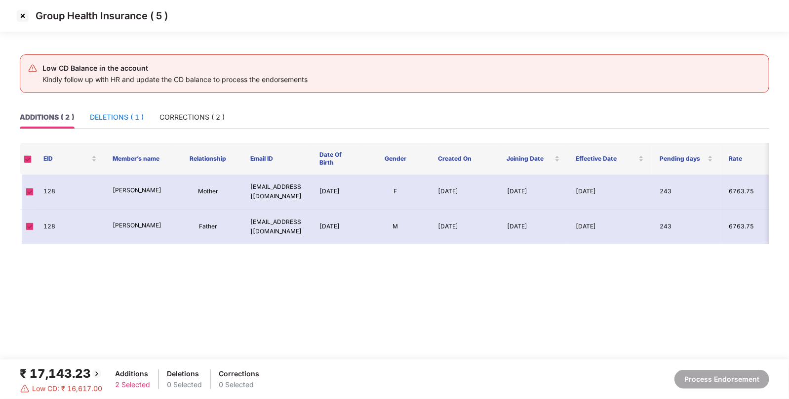
click at [110, 117] on div "DELETIONS ( 1 )" at bounding box center [117, 117] width 54 height 11
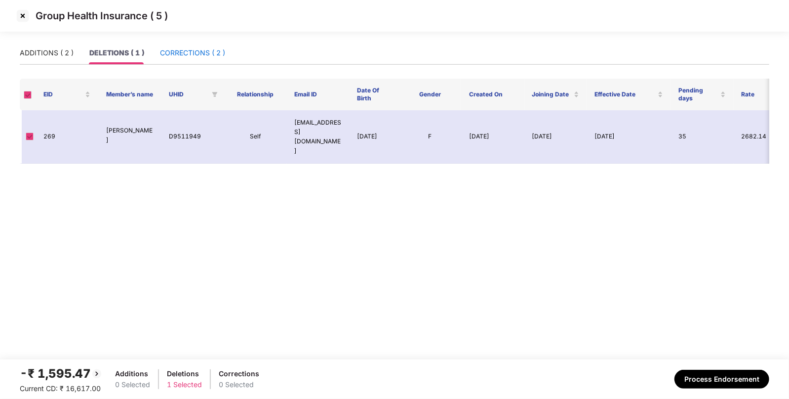
click at [193, 54] on div "CORRECTIONS ( 2 )" at bounding box center [192, 52] width 65 height 11
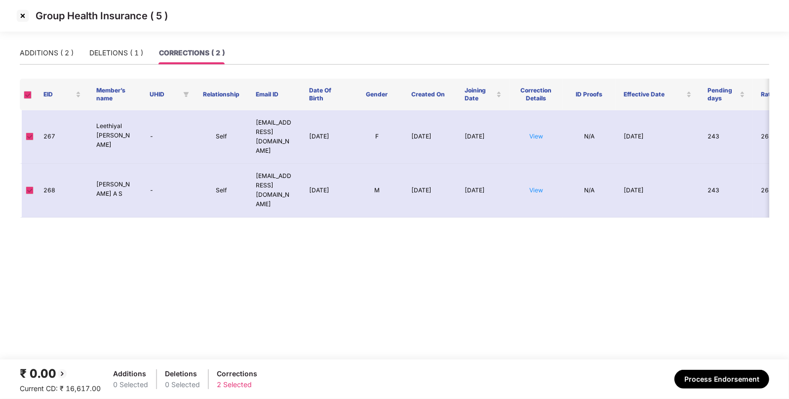
click at [25, 14] on img at bounding box center [23, 16] width 16 height 16
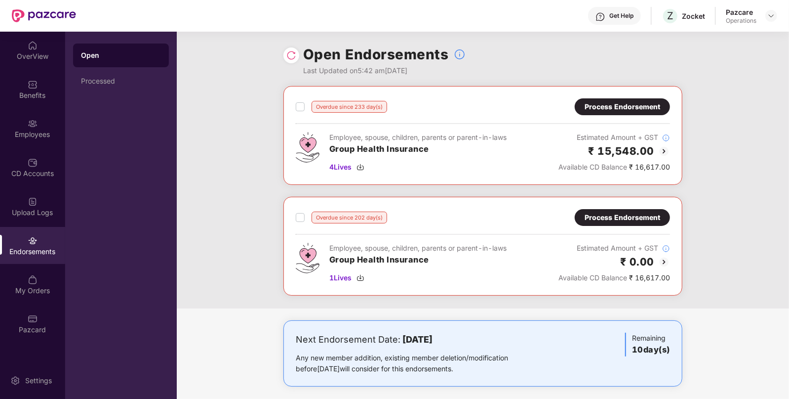
click at [627, 109] on div "Process Endorsement" at bounding box center [623, 106] width 76 height 11
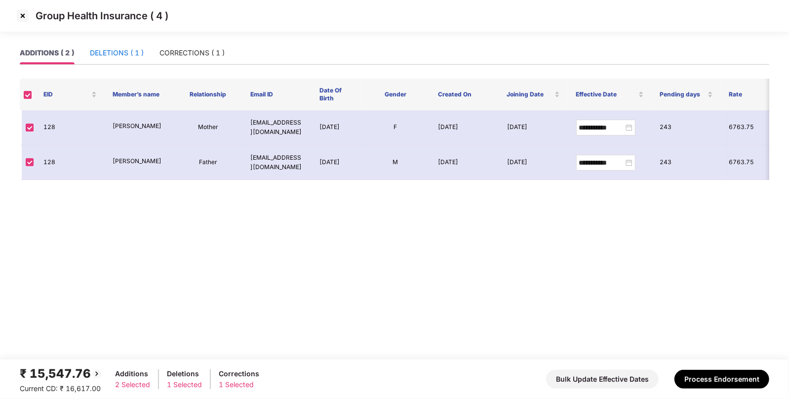
click at [133, 55] on div "DELETIONS ( 1 )" at bounding box center [117, 52] width 54 height 11
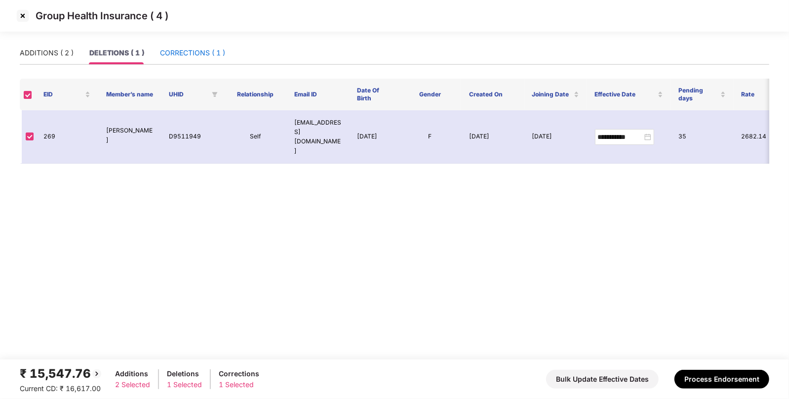
click at [191, 52] on div "CORRECTIONS ( 1 )" at bounding box center [192, 52] width 65 height 11
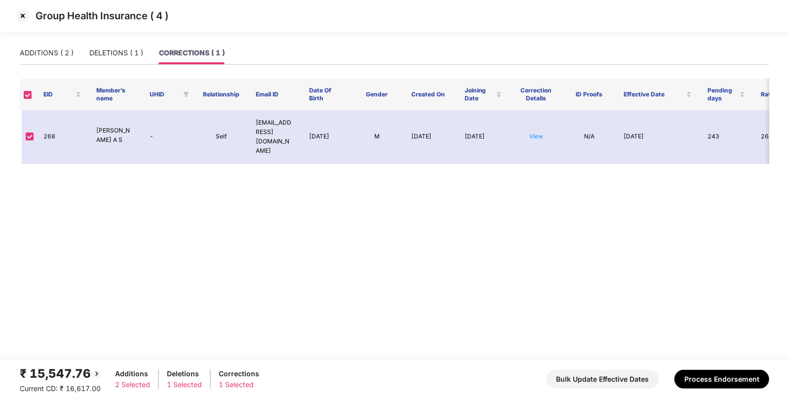
click at [22, 19] on img at bounding box center [23, 16] width 16 height 16
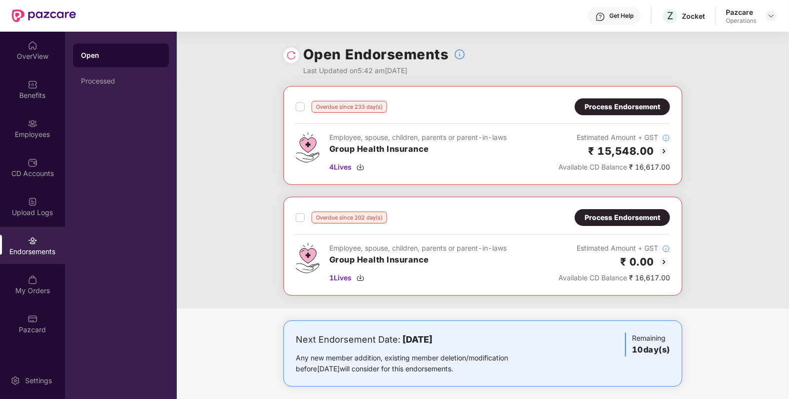
click at [603, 216] on div "Process Endorsement" at bounding box center [623, 217] width 76 height 11
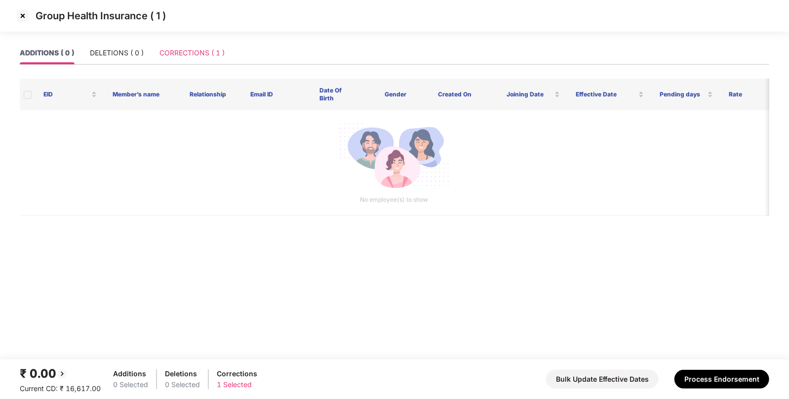
click at [183, 60] on div "CORRECTIONS ( 1 )" at bounding box center [192, 52] width 65 height 23
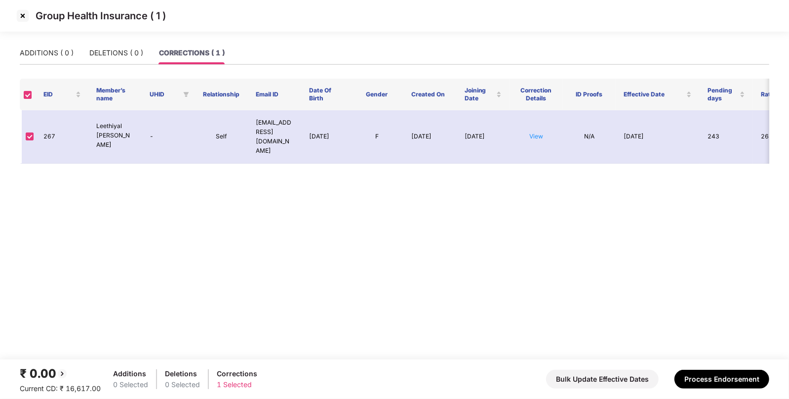
click at [19, 17] on img at bounding box center [23, 16] width 16 height 16
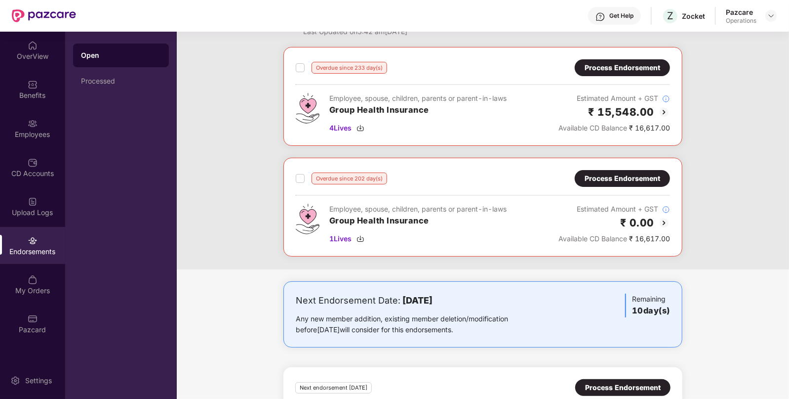
scroll to position [38, 0]
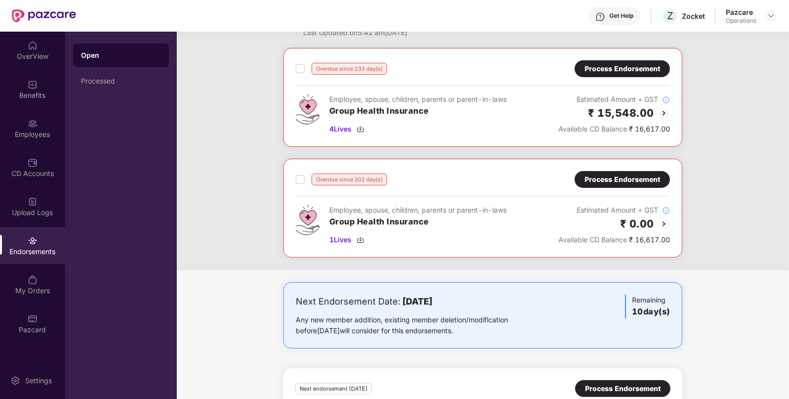
click at [426, 217] on h3 "Group Health Insurance" at bounding box center [417, 221] width 177 height 13
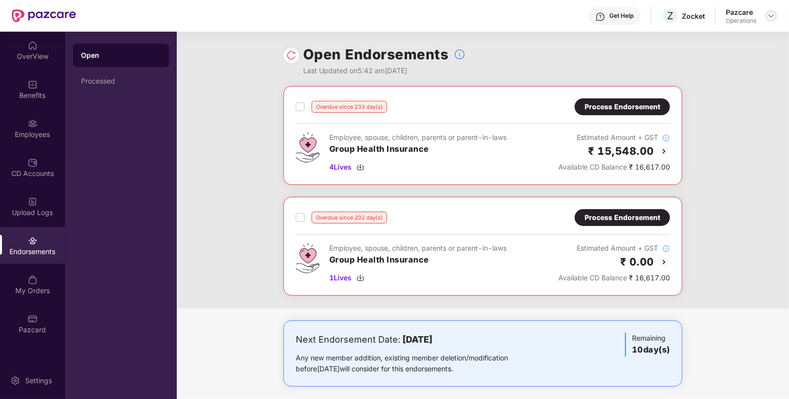
click at [768, 16] on img at bounding box center [772, 16] width 8 height 8
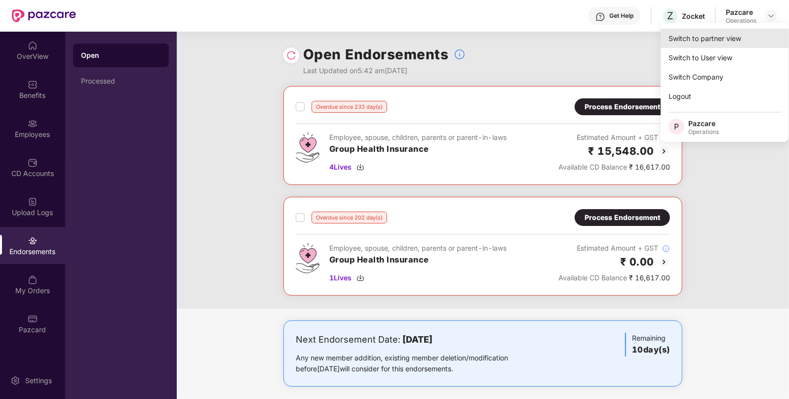
click at [730, 36] on div "Switch to partner view" at bounding box center [725, 38] width 128 height 19
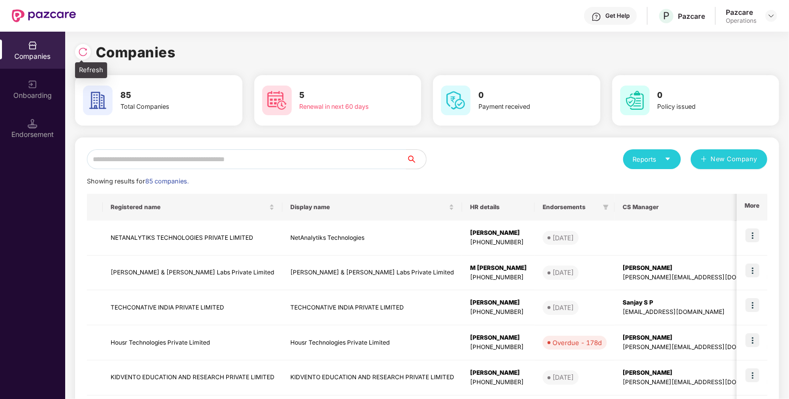
click at [86, 53] on img at bounding box center [83, 52] width 10 height 10
